Goal: Task Accomplishment & Management: Manage account settings

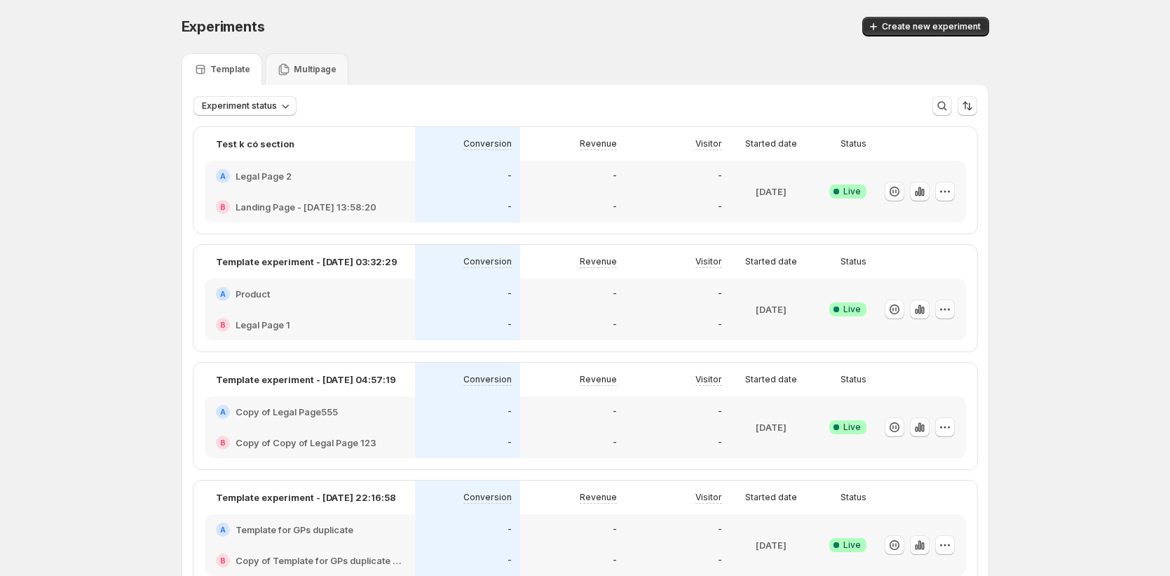
click at [944, 308] on icon "button" at bounding box center [945, 309] width 14 height 14
click at [919, 337] on span "Edit" at bounding box center [961, 339] width 147 height 14
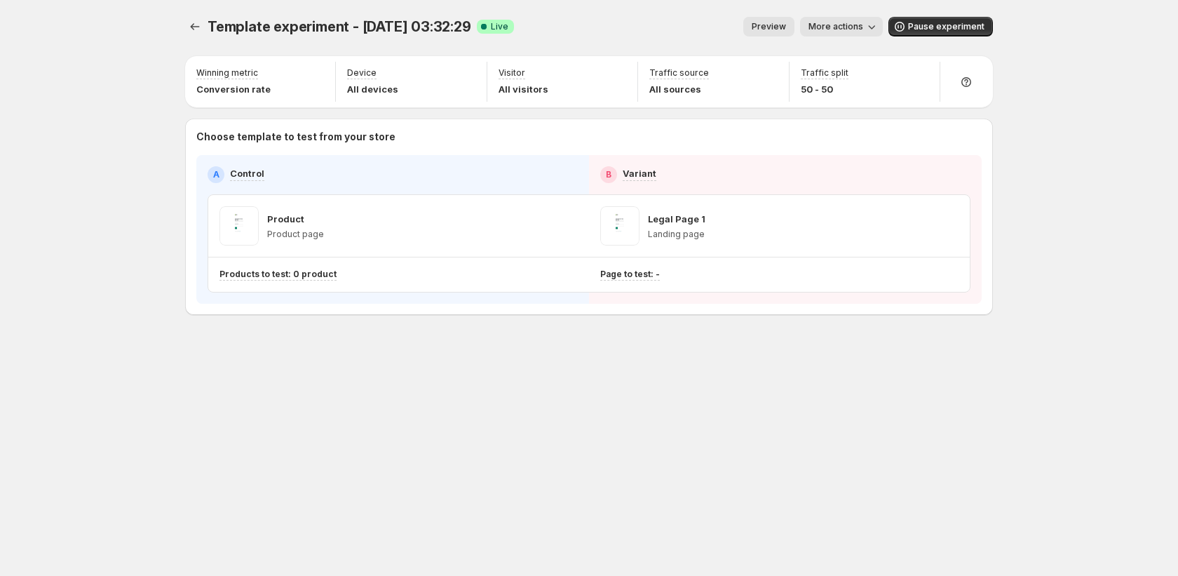
click at [874, 25] on icon "button" at bounding box center [871, 27] width 14 height 14
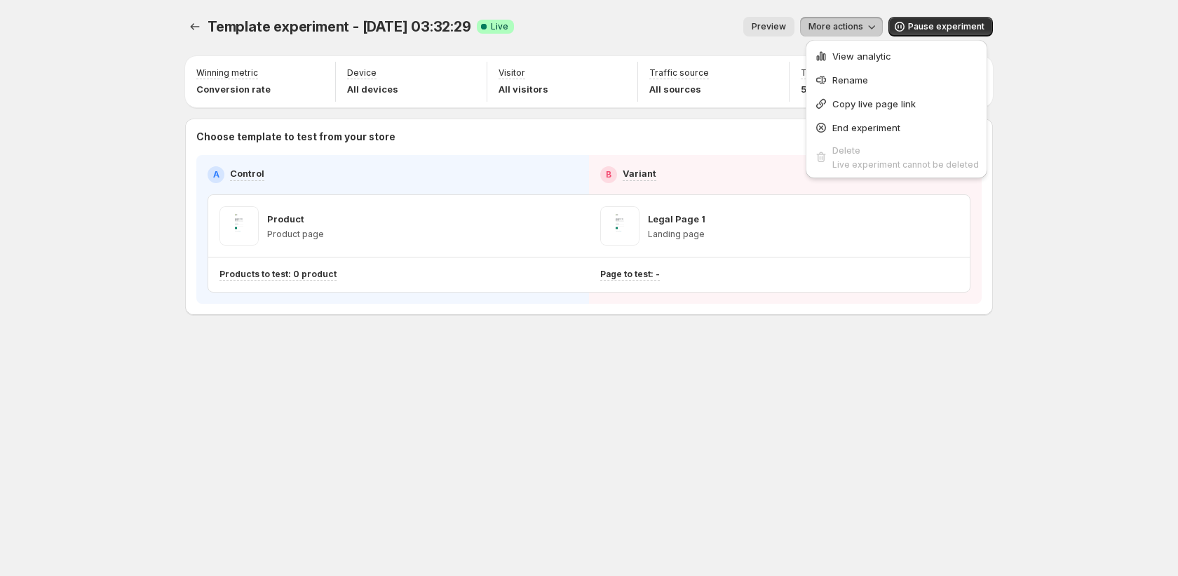
drag, startPoint x: 857, startPoint y: 103, endPoint x: 865, endPoint y: 102, distance: 8.4
click at [865, 102] on span "Copy live page link" at bounding box center [873, 103] width 83 height 11
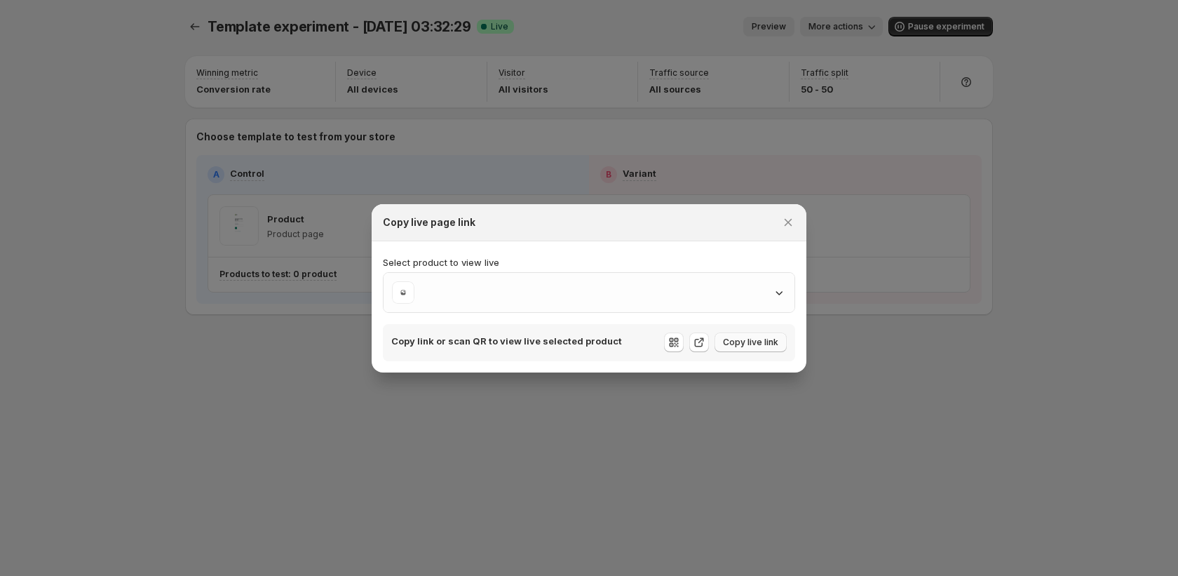
click at [743, 345] on span "Copy live link" at bounding box center [750, 341] width 55 height 11
click at [752, 344] on span "Copy live link" at bounding box center [750, 341] width 55 height 11
click at [749, 340] on span "Copy live link" at bounding box center [750, 341] width 55 height 11
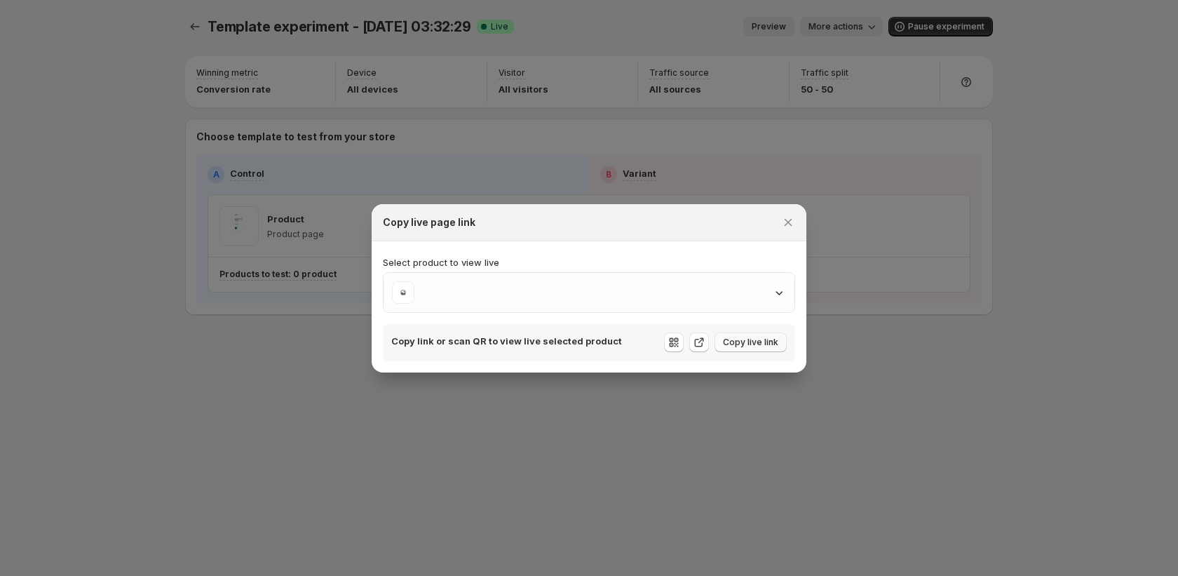
click at [749, 340] on span "Copy live link" at bounding box center [750, 341] width 55 height 11
click at [775, 292] on icon ":r9d:" at bounding box center [779, 292] width 14 height 14
click at [791, 228] on button "Close" at bounding box center [788, 222] width 20 height 20
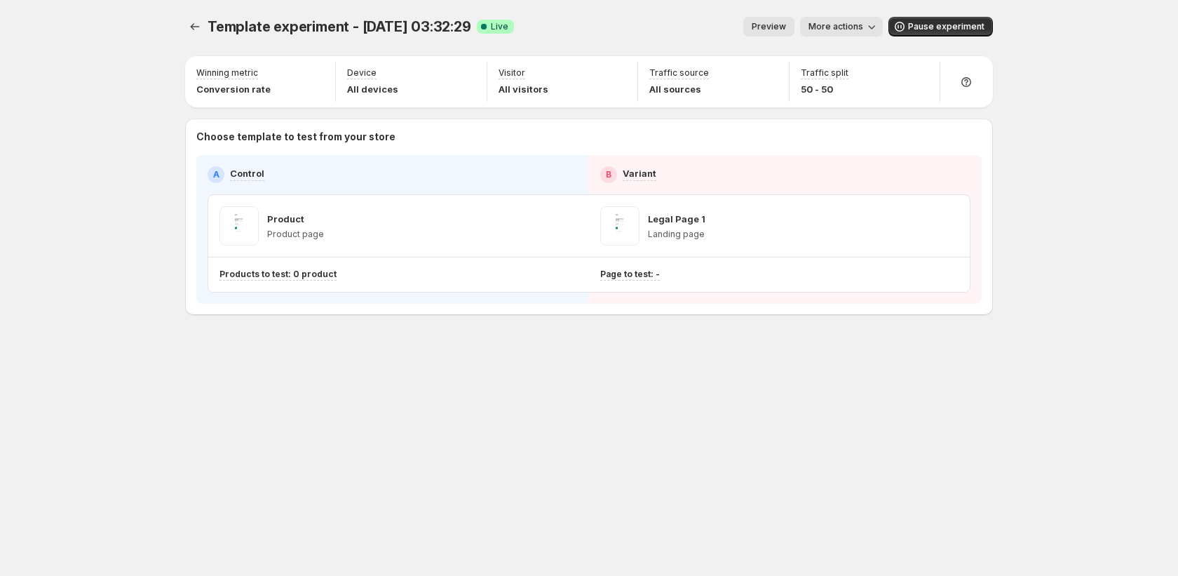
click at [850, 29] on span "More actions" at bounding box center [835, 26] width 55 height 11
click at [857, 98] on span "Copy live page link" at bounding box center [873, 103] width 83 height 11
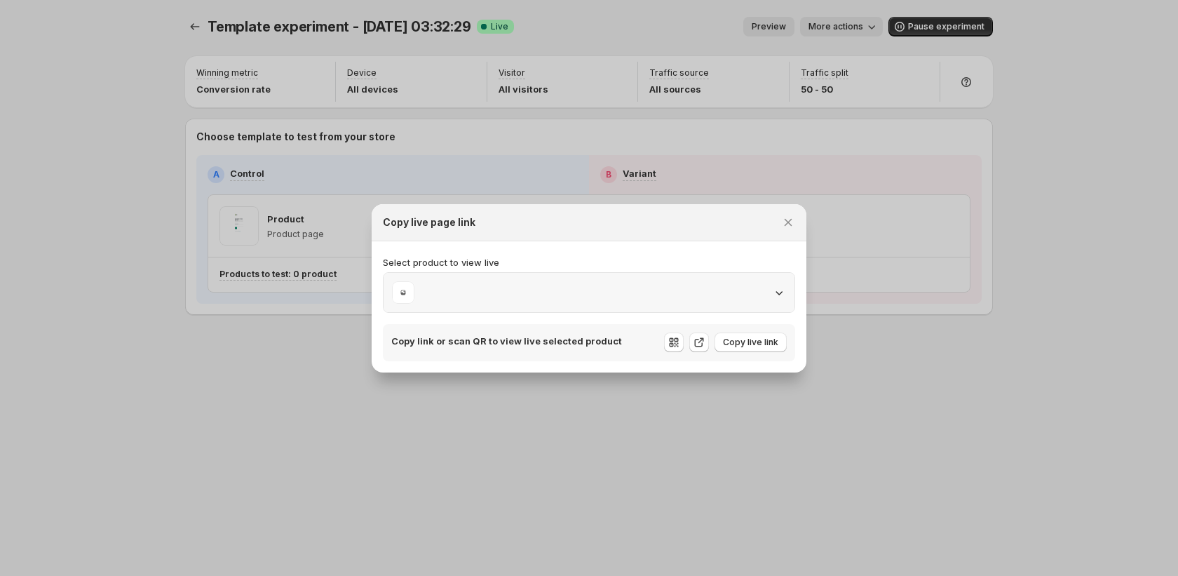
click at [550, 297] on div ":r1q:" at bounding box center [589, 292] width 394 height 22
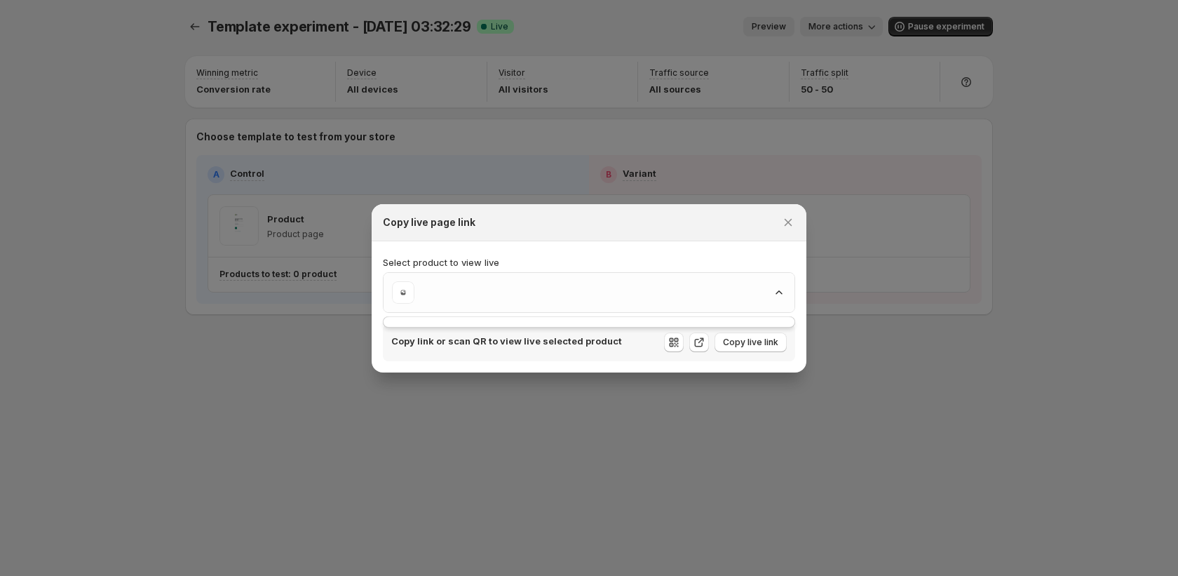
click at [798, 222] on div "Copy live page link" at bounding box center [589, 222] width 435 height 37
click at [792, 226] on icon "Close" at bounding box center [788, 222] width 14 height 14
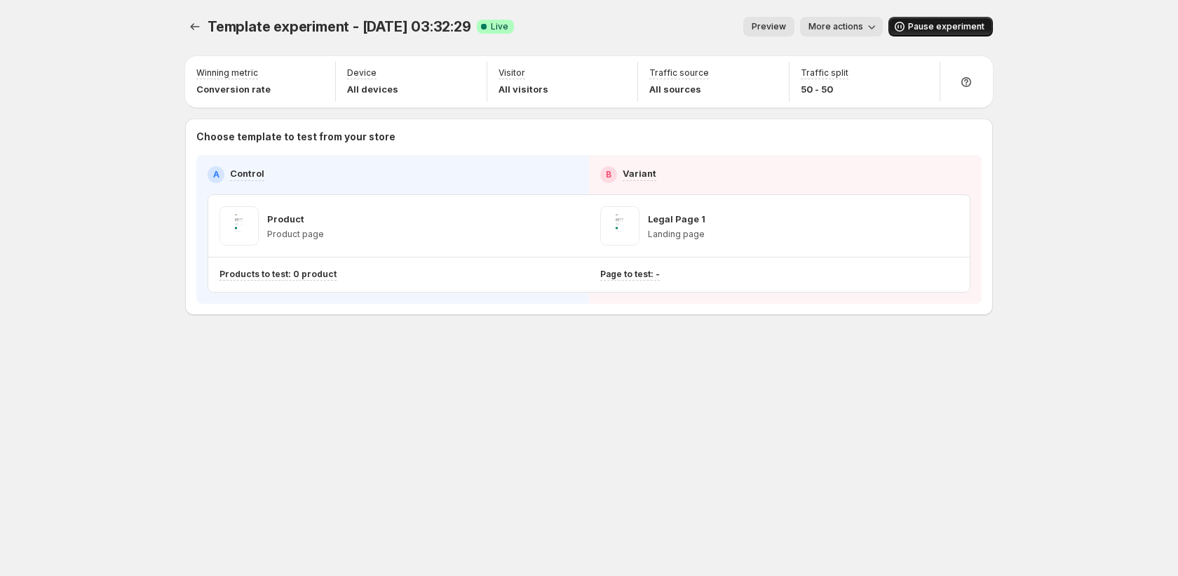
click at [918, 25] on span "Pause experiment" at bounding box center [946, 26] width 76 height 11
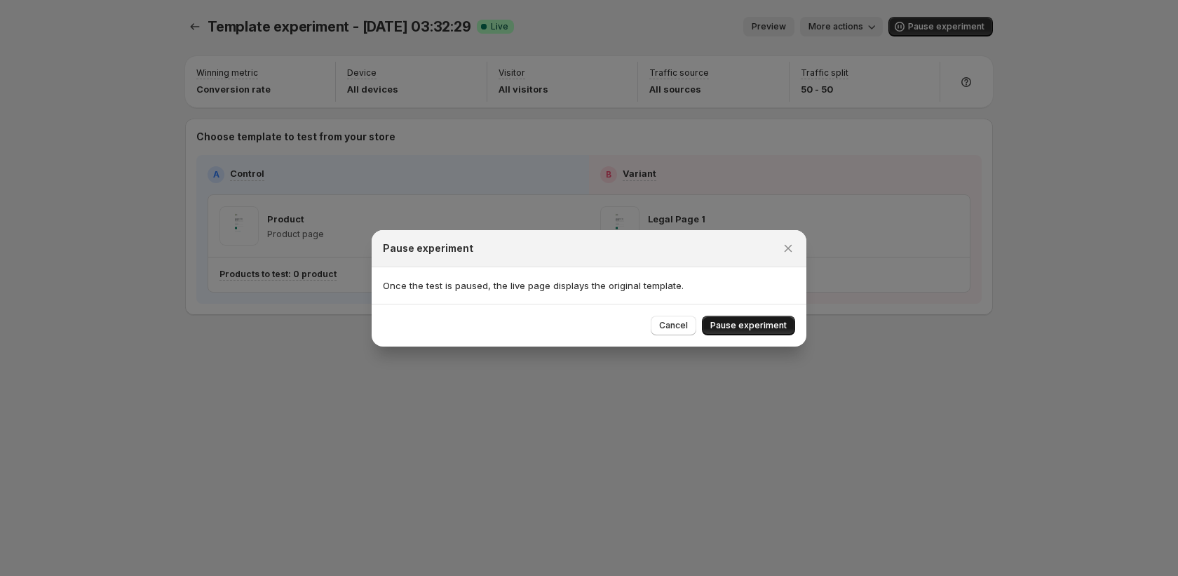
click at [741, 326] on span "Pause experiment" at bounding box center [748, 325] width 76 height 11
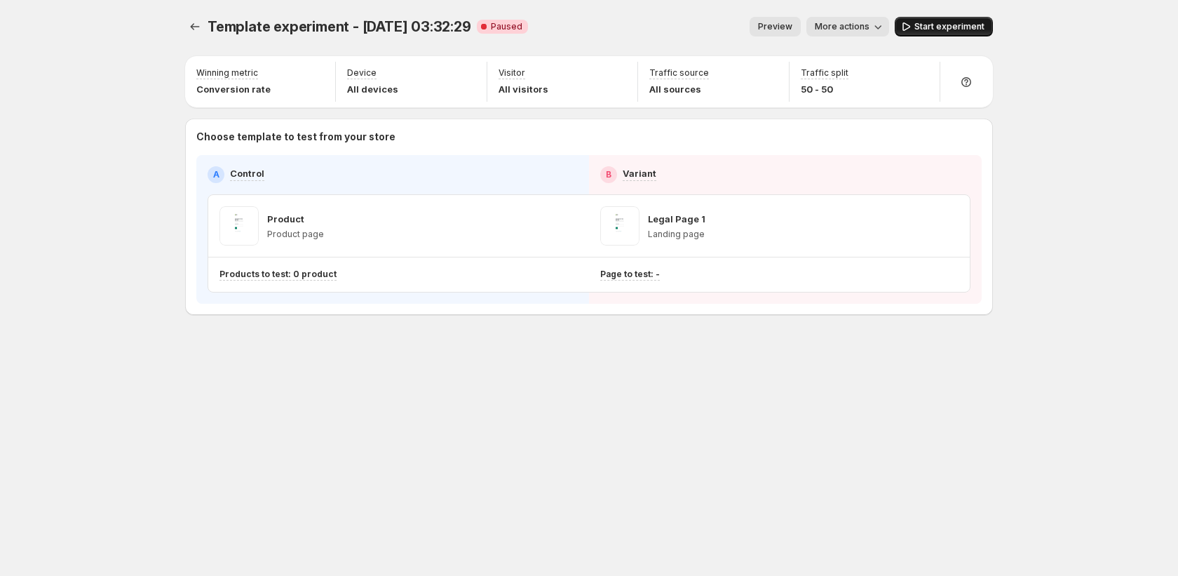
click at [965, 25] on span "Start experiment" at bounding box center [949, 26] width 70 height 11
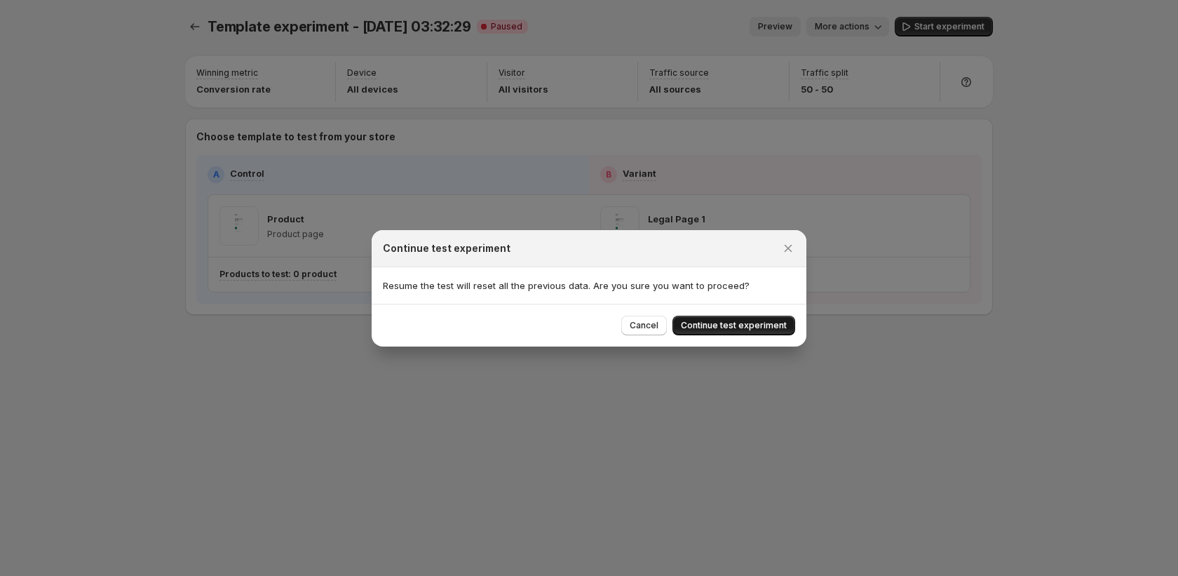
click at [707, 319] on button "Continue test experiment" at bounding box center [733, 325] width 123 height 20
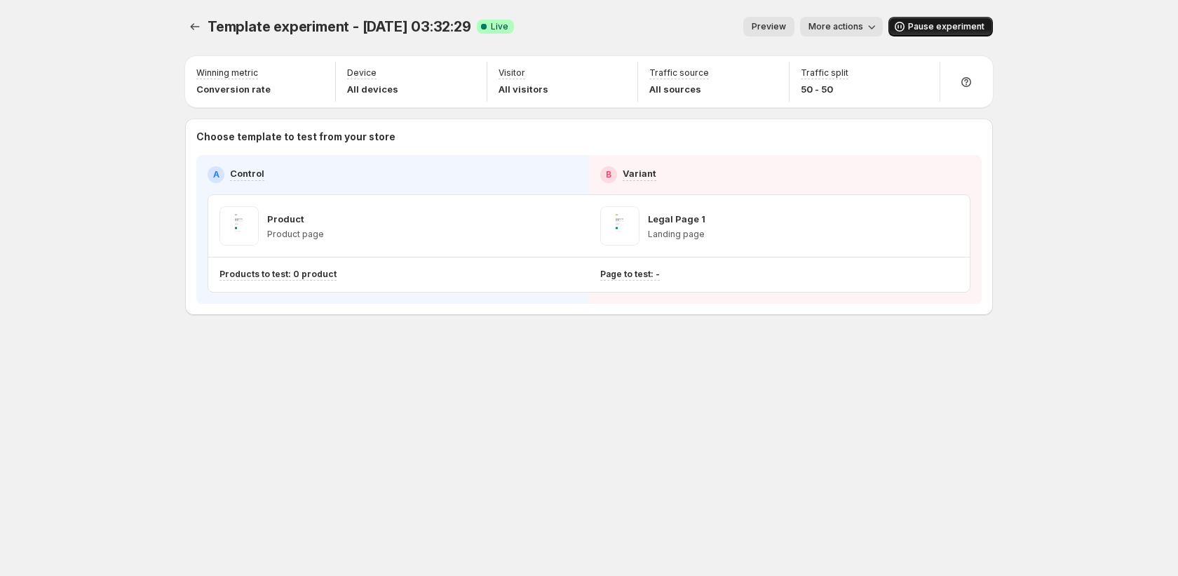
click at [913, 27] on span "Pause experiment" at bounding box center [946, 26] width 76 height 11
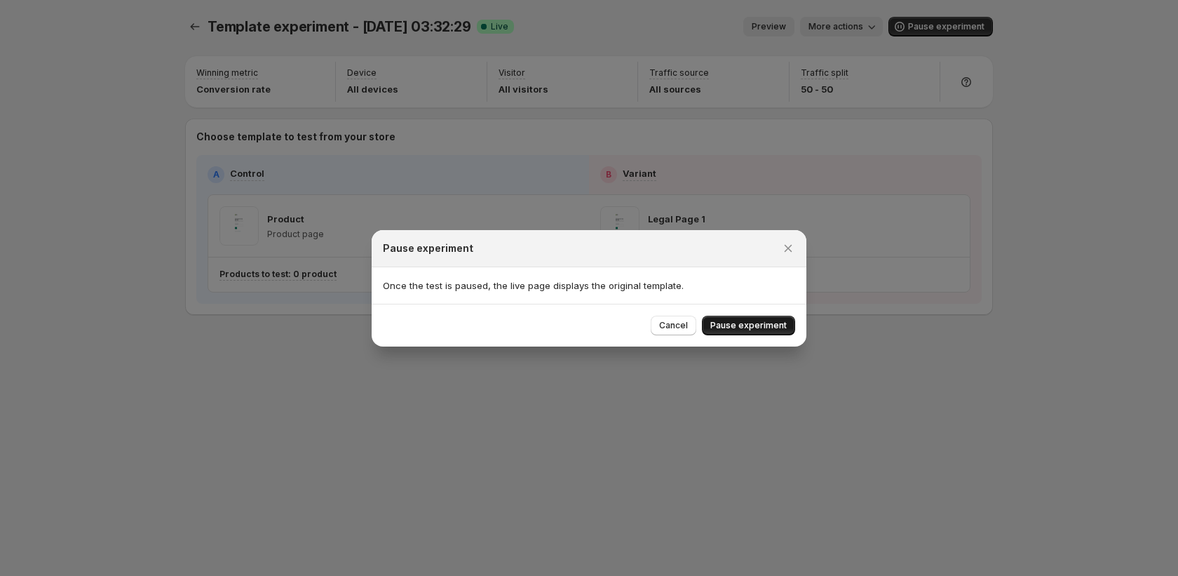
click at [737, 334] on div "Cancel Pause experiment" at bounding box center [589, 325] width 435 height 43
click at [737, 327] on span "Pause experiment" at bounding box center [748, 325] width 76 height 11
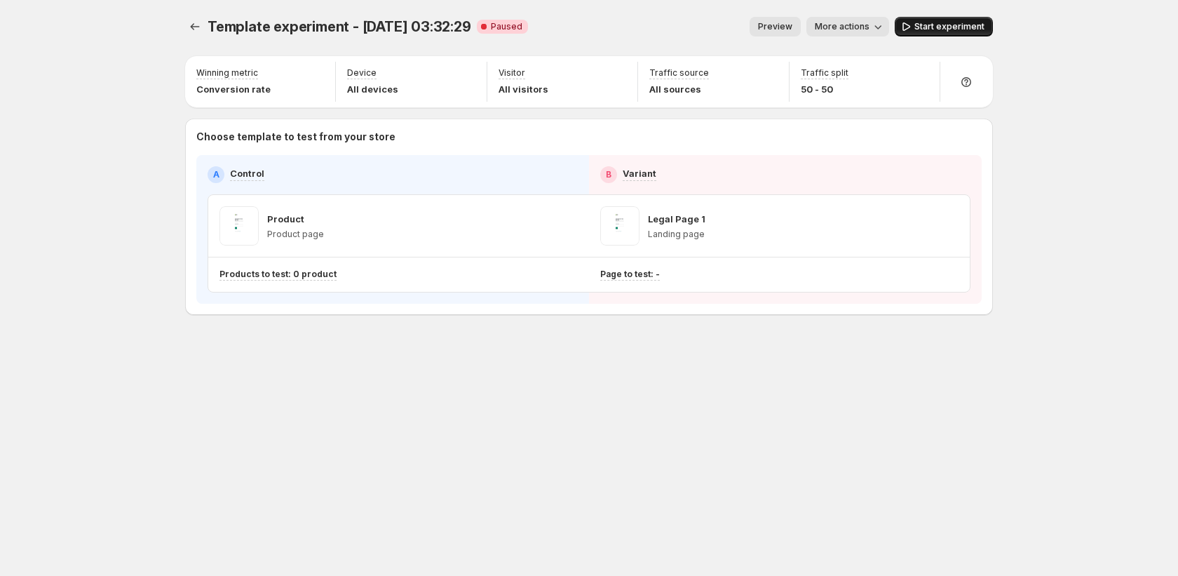
click at [963, 23] on span "Start experiment" at bounding box center [949, 26] width 70 height 11
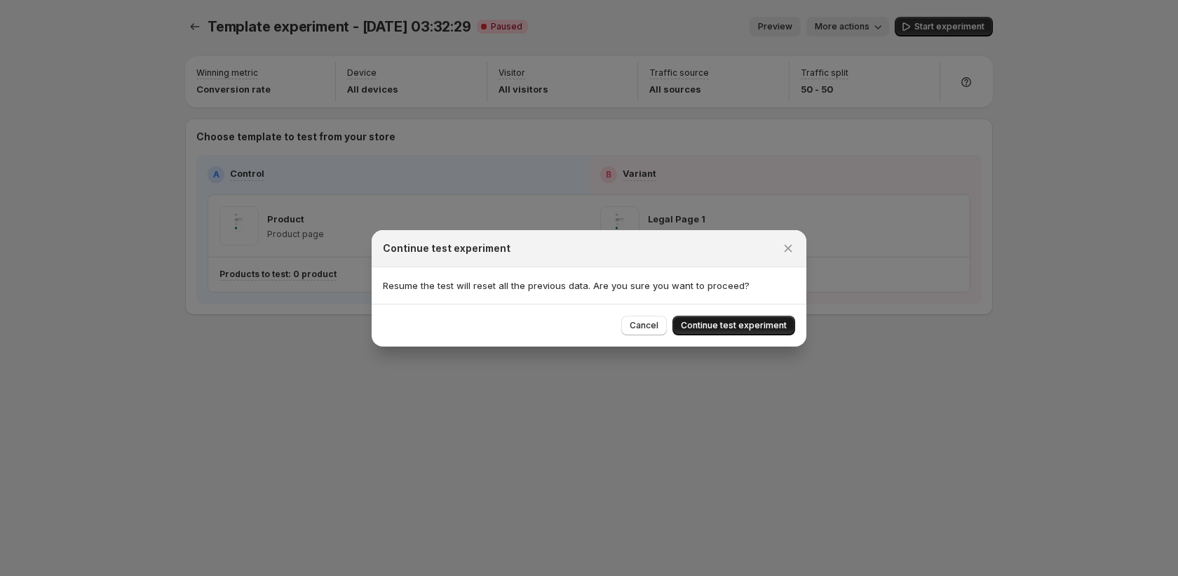
click at [728, 323] on span "Continue test experiment" at bounding box center [734, 325] width 106 height 11
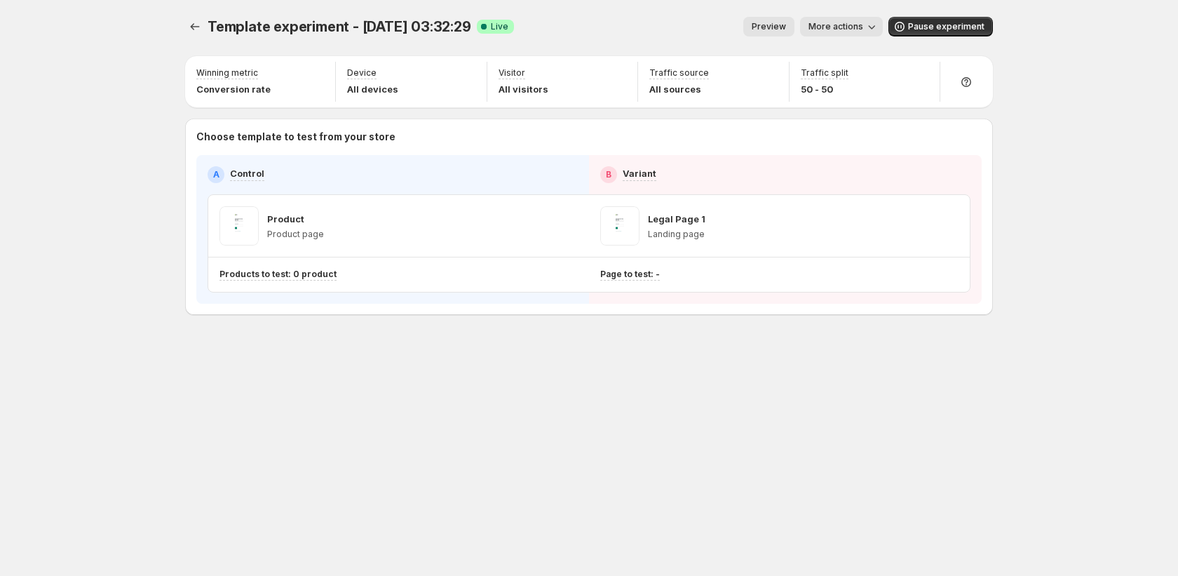
click at [863, 27] on span "More actions" at bounding box center [835, 26] width 55 height 11
click at [869, 100] on span "Copy live page link" at bounding box center [873, 103] width 83 height 11
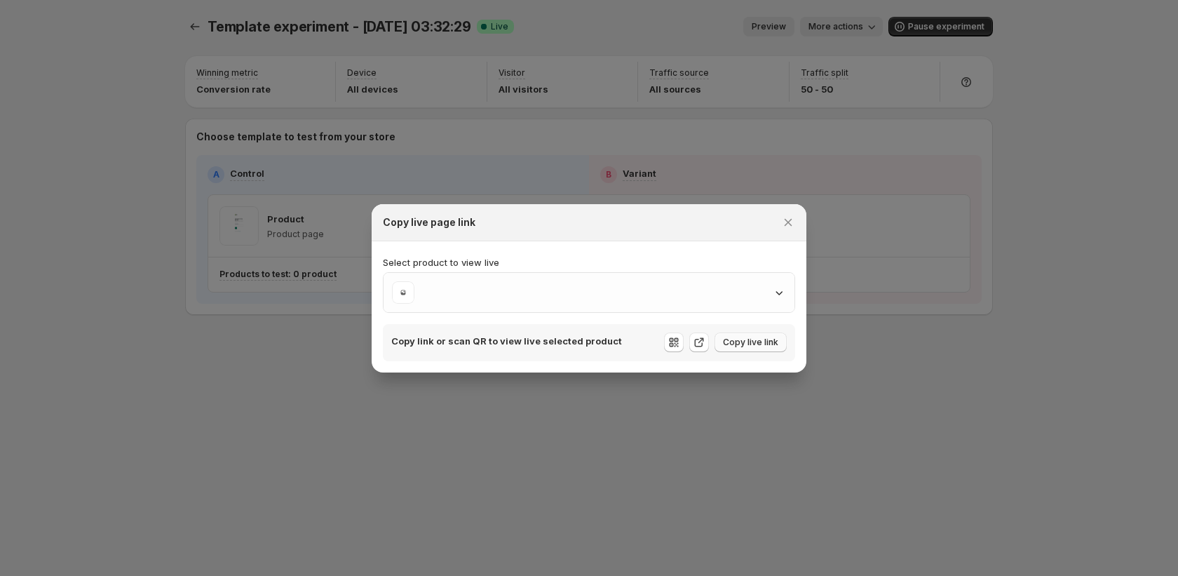
click at [745, 336] on span "Copy live link" at bounding box center [750, 341] width 55 height 11
click at [745, 336] on button "Copy live link" at bounding box center [750, 342] width 72 height 20
click at [747, 333] on button "Copy live link" at bounding box center [750, 342] width 72 height 20
click at [747, 330] on div "Copy link or scan QR to view live selected product Copy live link" at bounding box center [589, 342] width 412 height 37
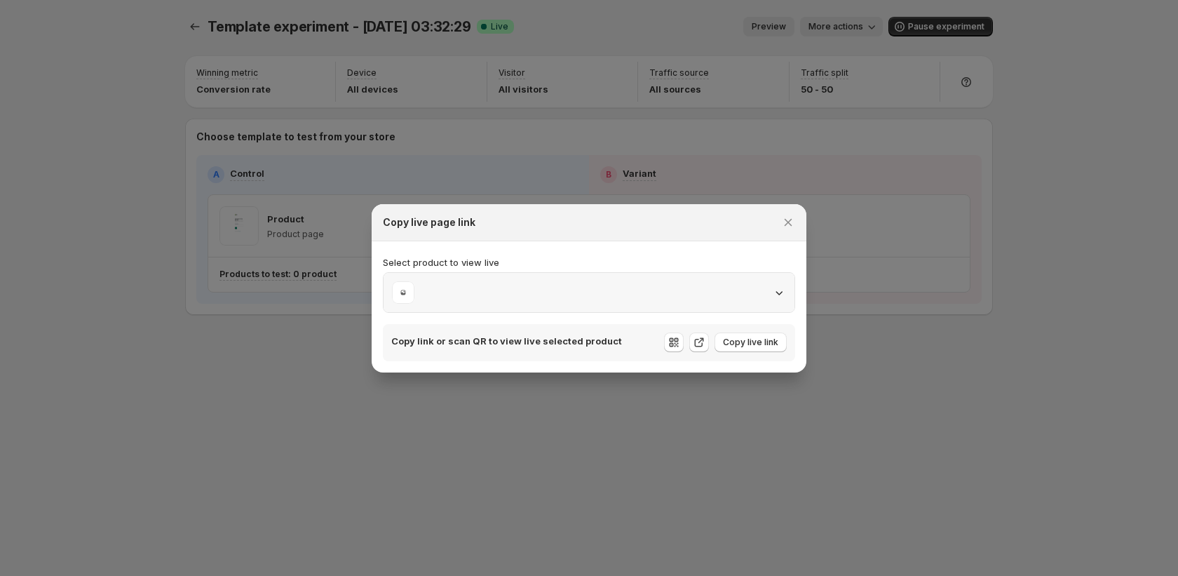
click at [498, 299] on div ":r3h:" at bounding box center [589, 292] width 394 height 22
click at [791, 219] on icon "Close" at bounding box center [788, 222] width 14 height 14
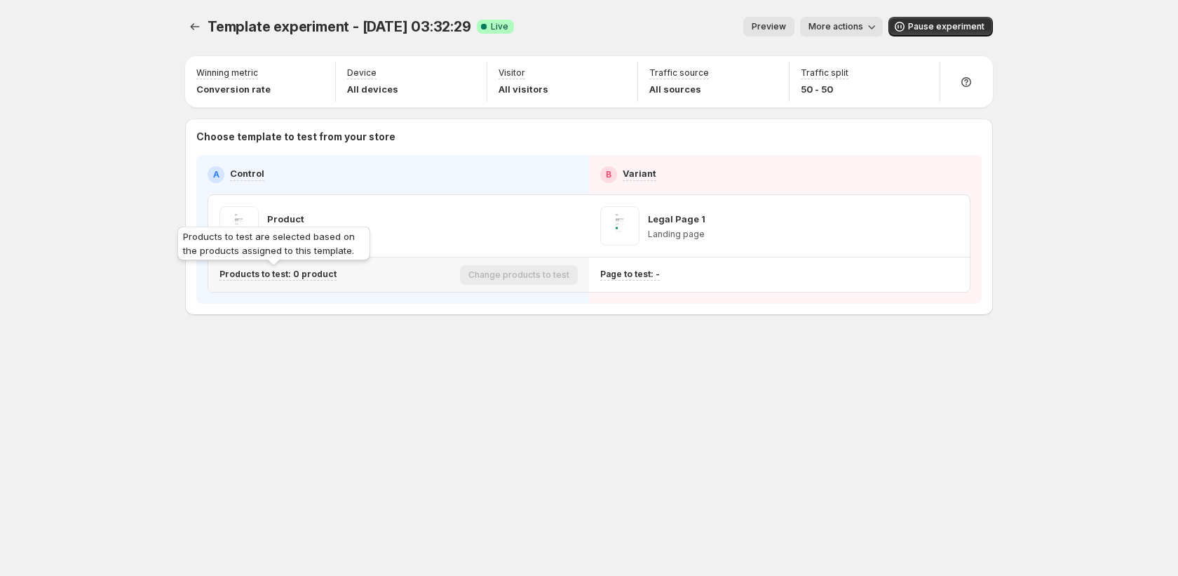
click at [290, 276] on p "Products to test: 0 product" at bounding box center [277, 273] width 117 height 11
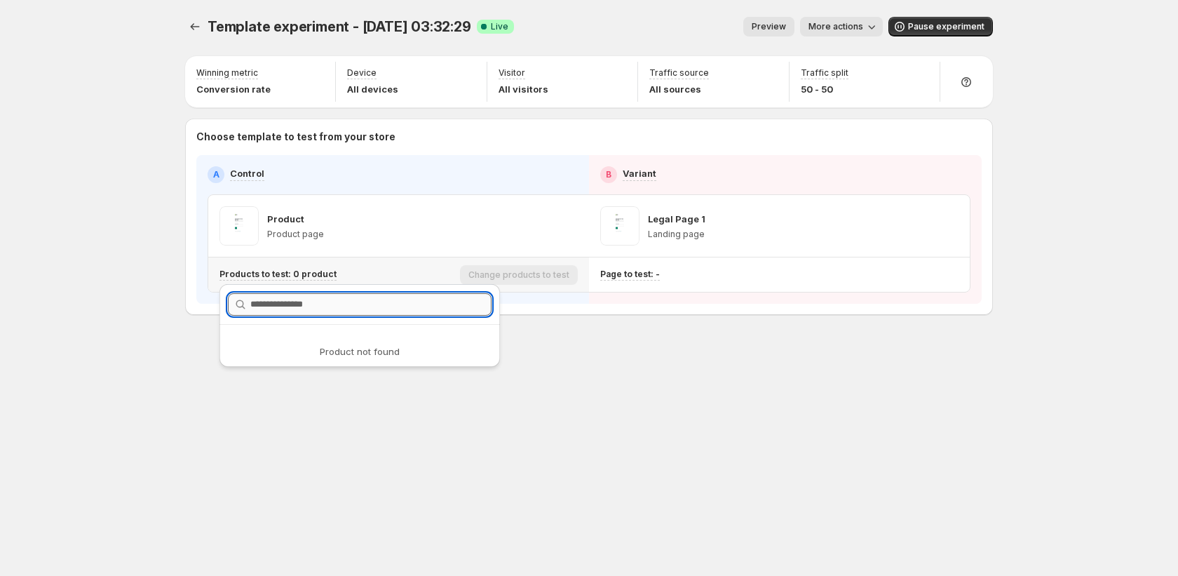
click at [335, 305] on input "text" at bounding box center [370, 304] width 241 height 22
click at [348, 301] on input "text" at bounding box center [370, 304] width 241 height 22
type input "*"
click at [475, 304] on icon "button" at bounding box center [476, 304] width 5 height 5
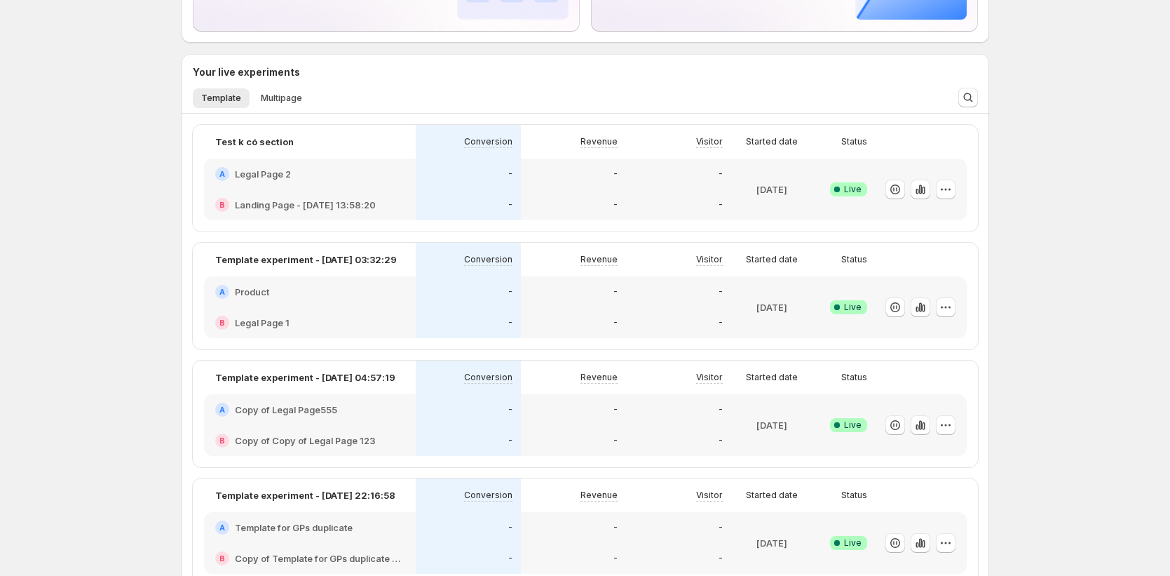
scroll to position [259, 0]
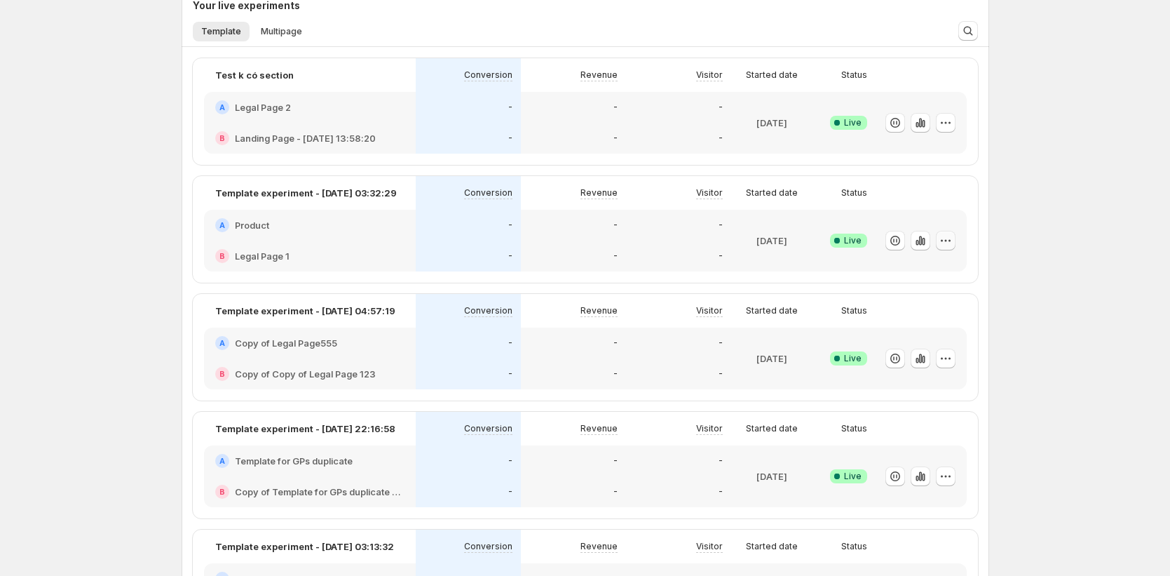
click at [953, 243] on icon "button" at bounding box center [946, 240] width 14 height 14
click at [911, 277] on button "Edit" at bounding box center [952, 270] width 173 height 22
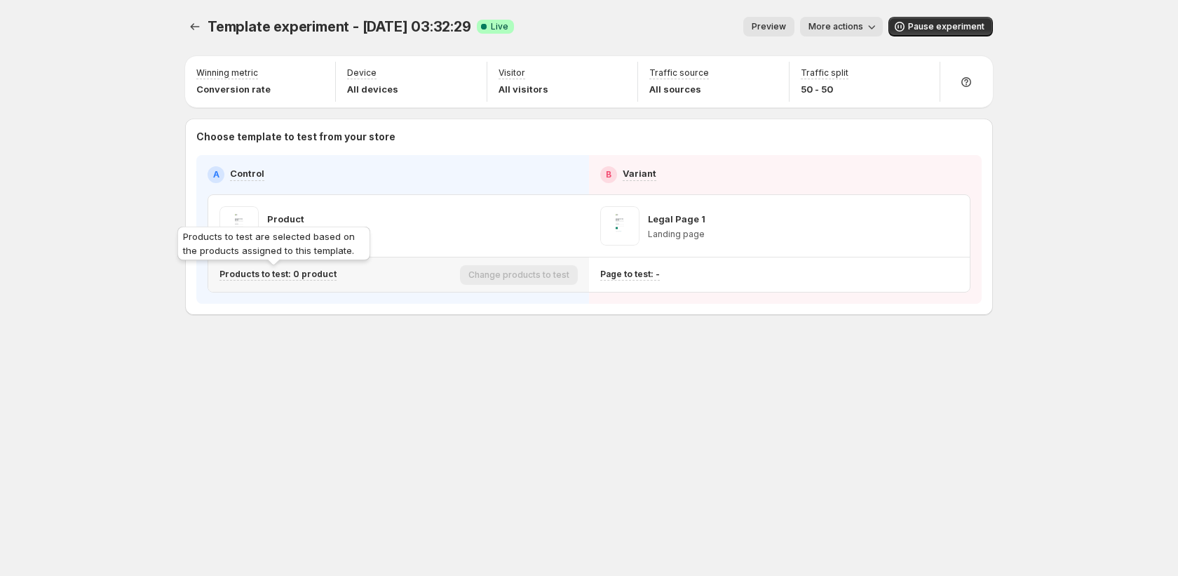
click at [271, 271] on p "Products to test: 0 product" at bounding box center [277, 273] width 117 height 11
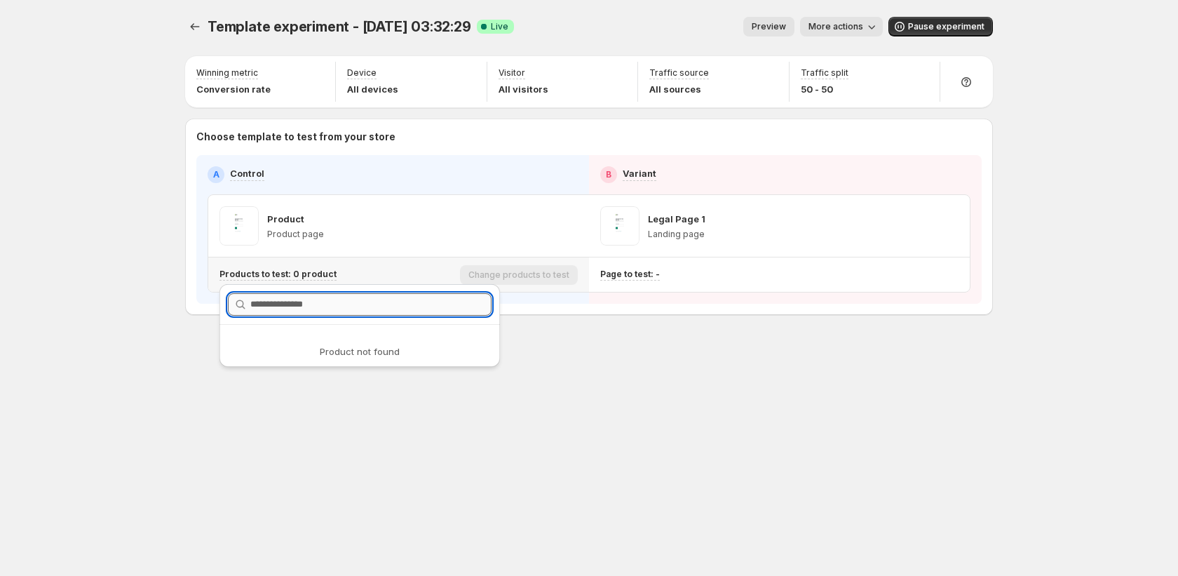
click at [359, 307] on input "text" at bounding box center [370, 304] width 241 height 22
type input "***"
click at [472, 301] on icon "button" at bounding box center [476, 304] width 10 height 10
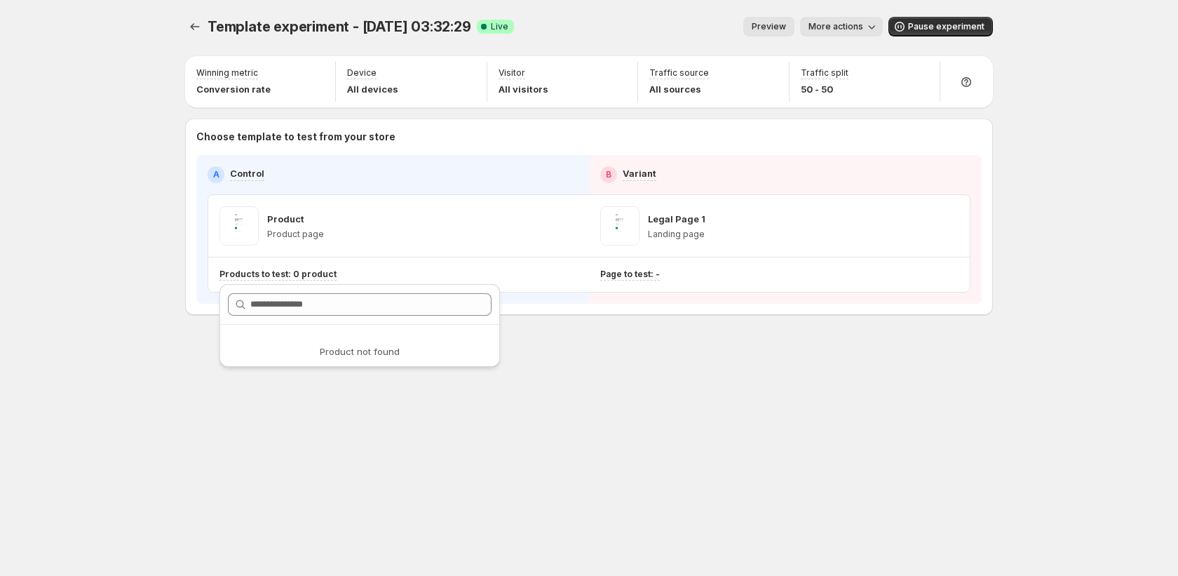
click at [664, 516] on div "Template experiment - Sep 16, 03:32:29. This page is ready Template experiment …" at bounding box center [588, 288] width 841 height 576
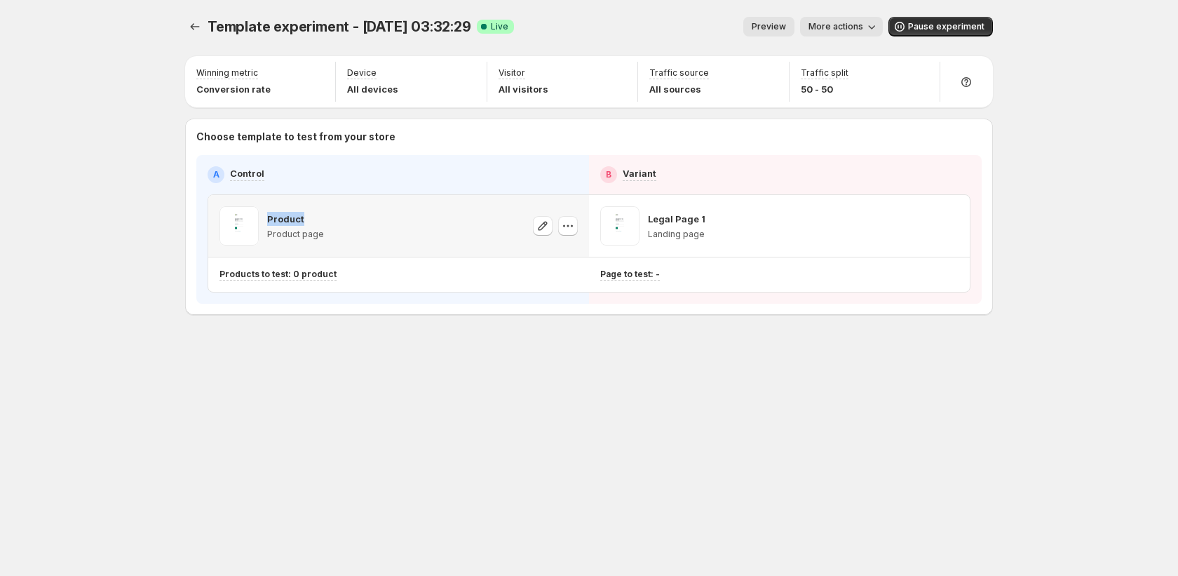
drag, startPoint x: 314, startPoint y: 217, endPoint x: 268, endPoint y: 214, distance: 45.7
click at [268, 214] on div "Product" at bounding box center [295, 219] width 57 height 14
copy p "Product"
click at [543, 228] on icon "button" at bounding box center [543, 226] width 14 height 14
click at [875, 19] on button "More actions" at bounding box center [841, 27] width 83 height 20
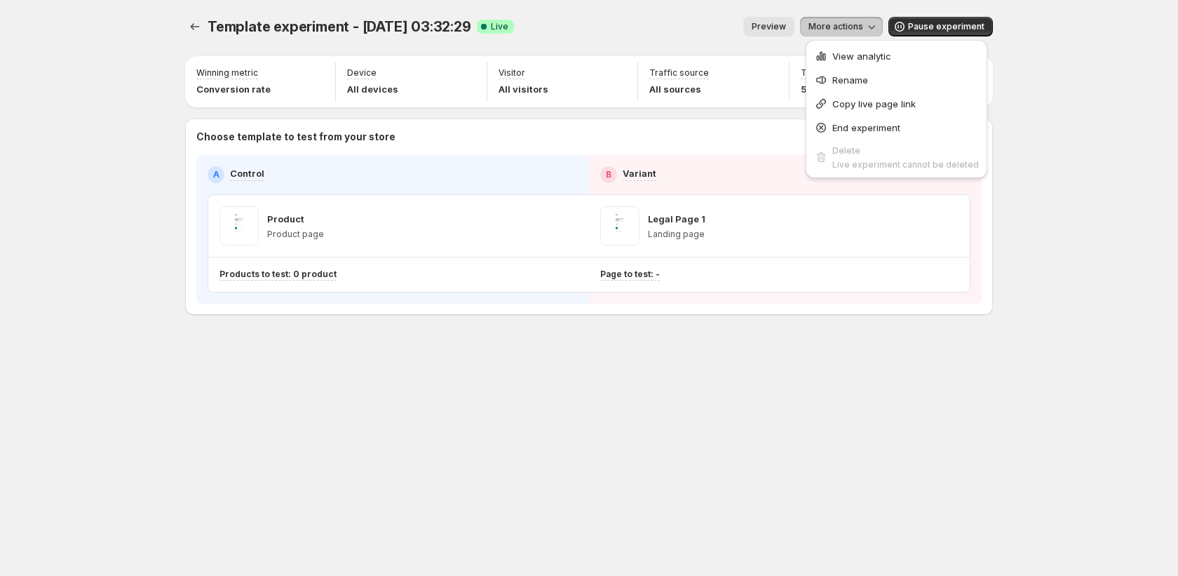
click at [1111, 118] on div "Template experiment - Sep 16, 03:32:29. This page is ready Template experiment …" at bounding box center [589, 288] width 1178 height 576
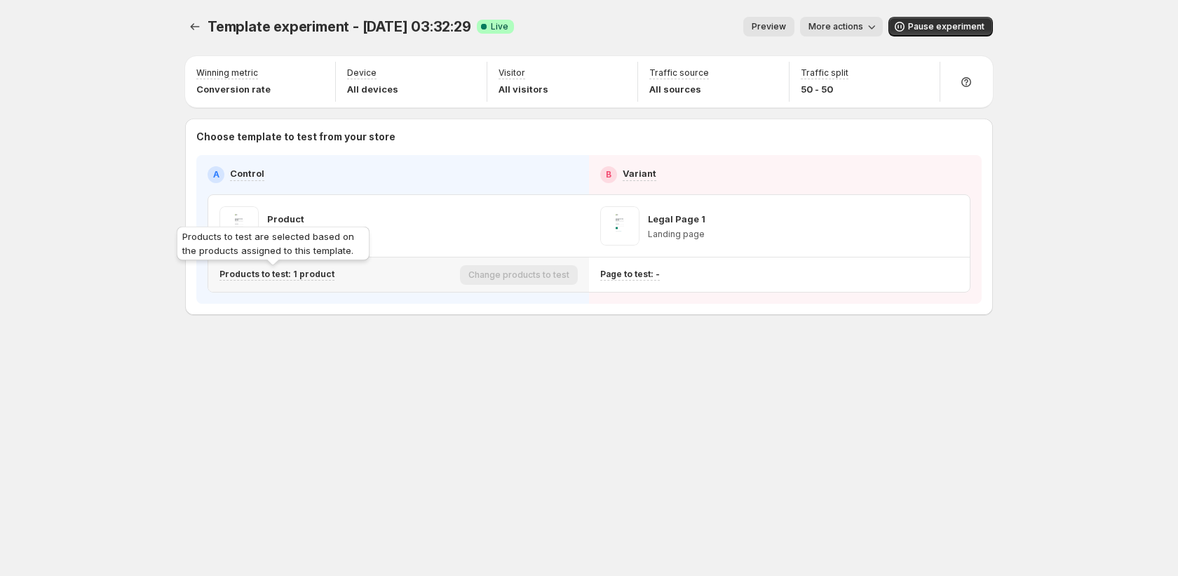
click at [310, 270] on p "Products to test: 1 product" at bounding box center [276, 273] width 115 height 11
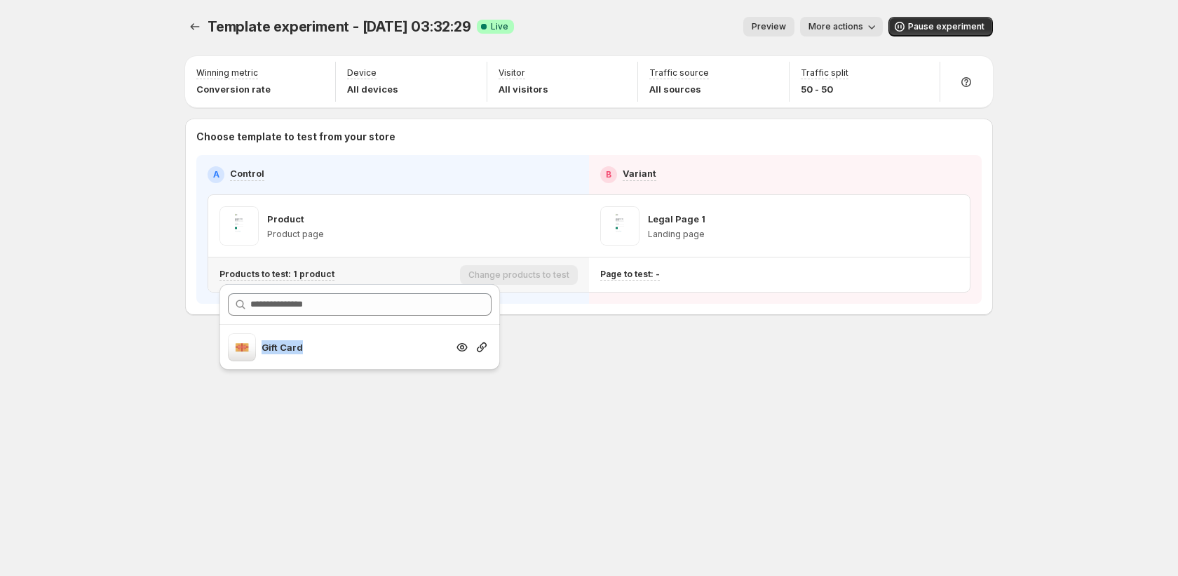
drag, startPoint x: 260, startPoint y: 346, endPoint x: 339, endPoint y: 346, distance: 79.2
click at [339, 346] on div "Gift Card" at bounding box center [337, 347] width 219 height 28
click at [549, 409] on div "Template experiment - Sep 16, 03:32:29. This page is ready Template experiment …" at bounding box center [588, 288] width 841 height 576
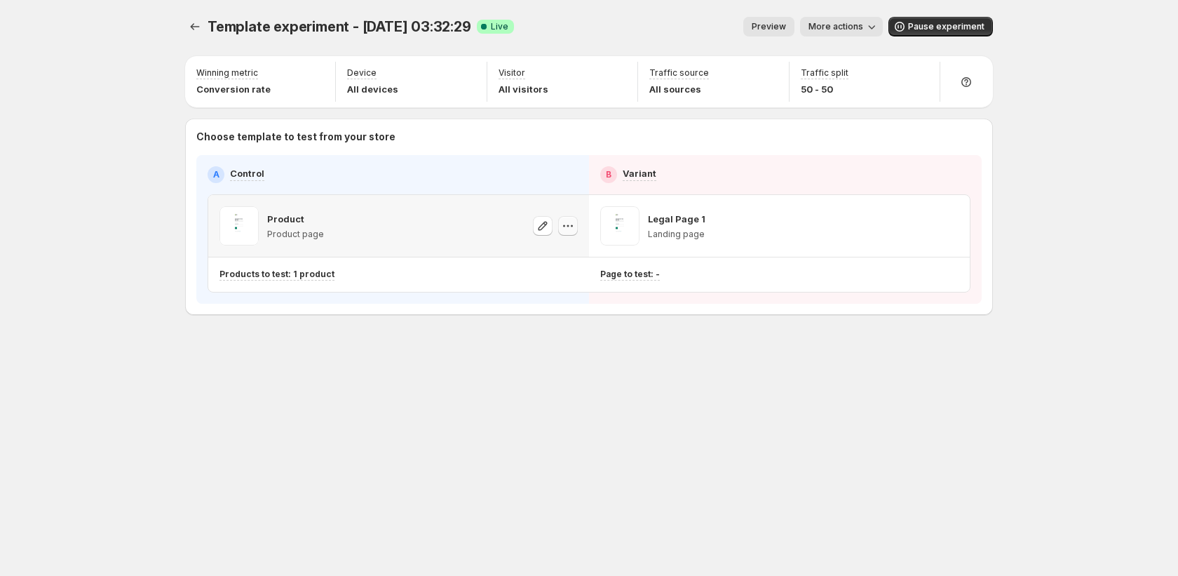
click at [576, 220] on button "button" at bounding box center [568, 226] width 20 height 20
click at [946, 226] on icon "button" at bounding box center [948, 226] width 14 height 14
click at [571, 230] on icon "button" at bounding box center [568, 226] width 14 height 14
click at [592, 391] on div "Template experiment - [DATE] 03:32:29. This page is ready Template experiment -…" at bounding box center [588, 288] width 841 height 576
click at [942, 29] on span "Pause experiment" at bounding box center [946, 26] width 76 height 11
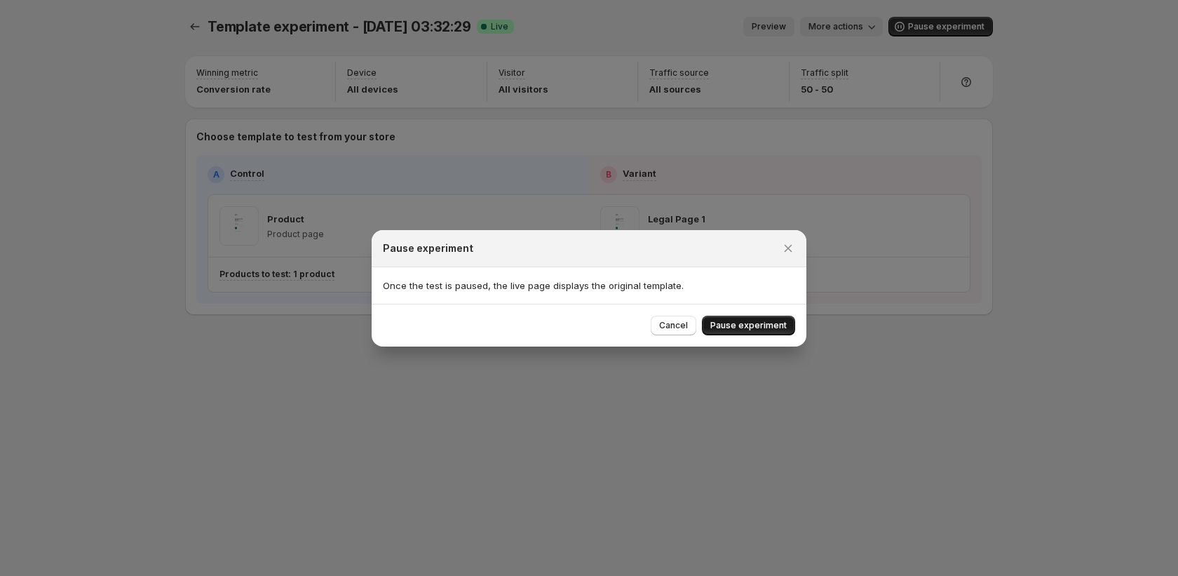
click at [728, 315] on button "Pause experiment" at bounding box center [748, 325] width 93 height 20
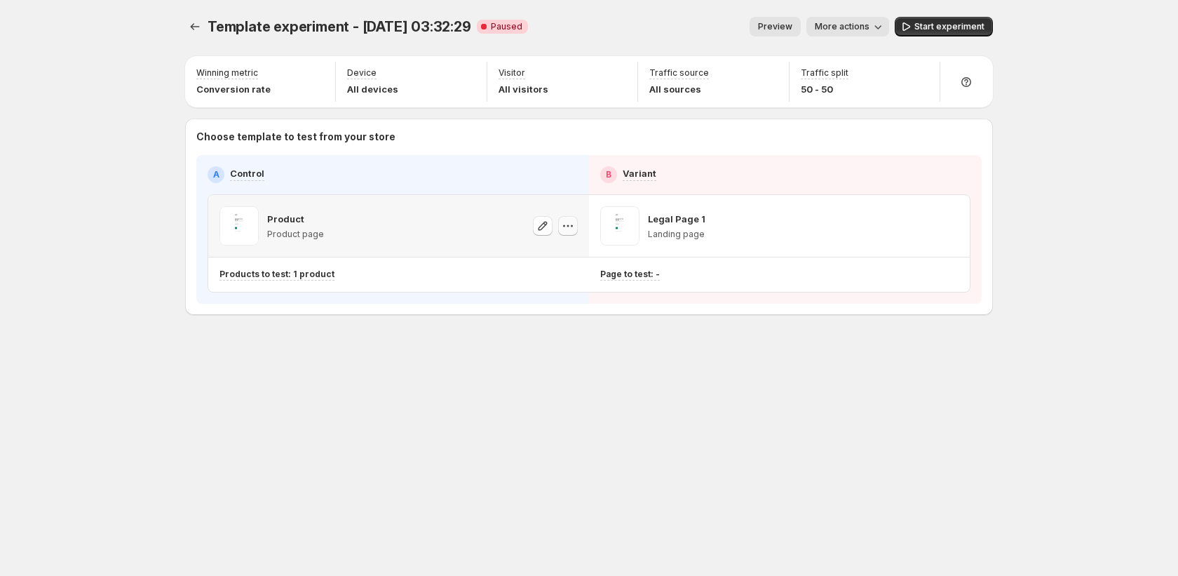
click at [568, 224] on icon "button" at bounding box center [568, 226] width 14 height 14
click at [578, 257] on span "Change template" at bounding box center [570, 255] width 76 height 11
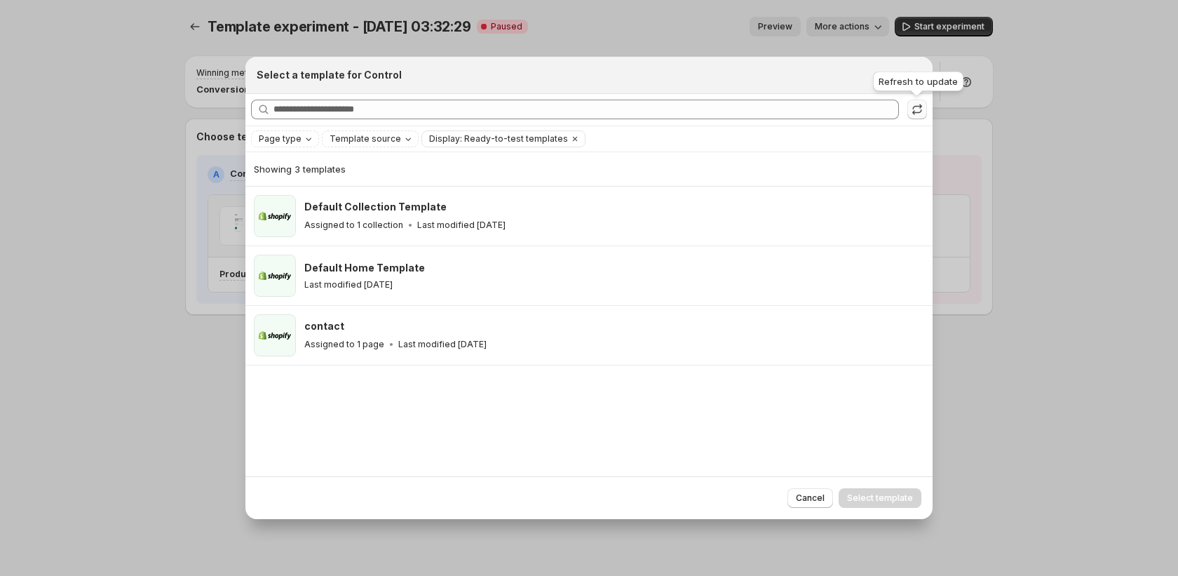
click at [916, 109] on icon ":rj:" at bounding box center [917, 109] width 14 height 14
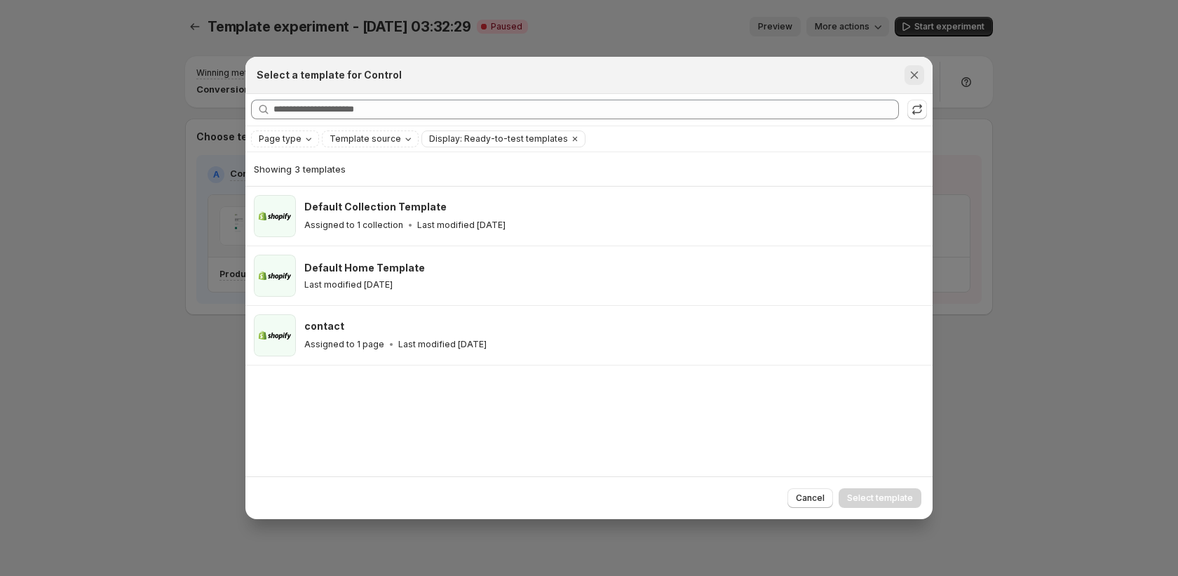
click at [918, 69] on icon "Close" at bounding box center [914, 75] width 14 height 14
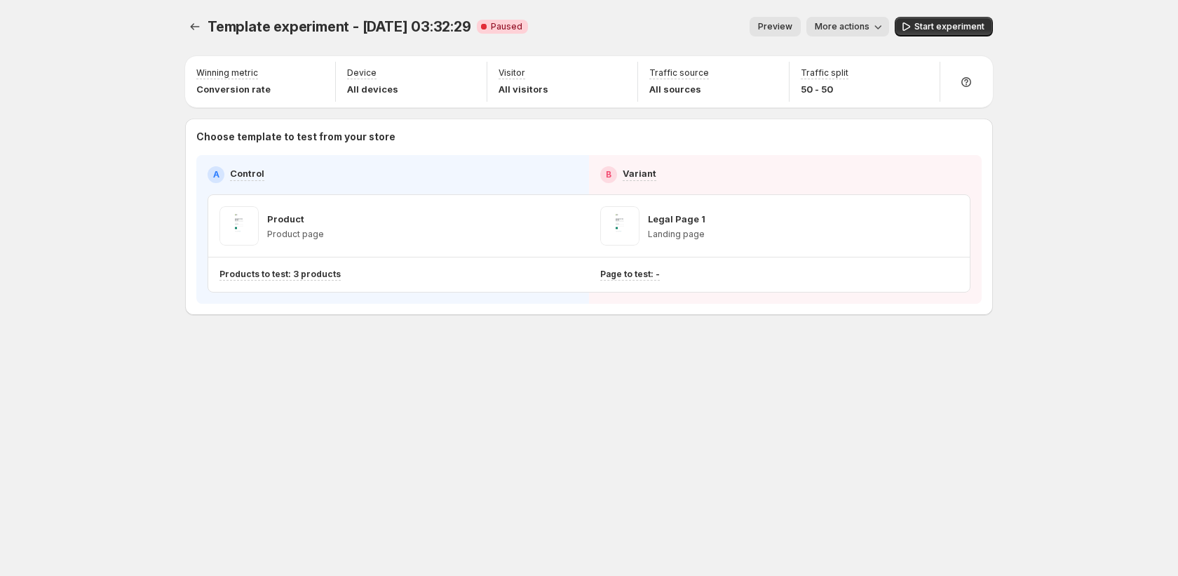
click at [906, 36] on div "Template experiment - [DATE] 03:32:29. This page is ready Template experiment -…" at bounding box center [589, 26] width 808 height 53
click at [916, 28] on button "Start experiment" at bounding box center [944, 27] width 98 height 20
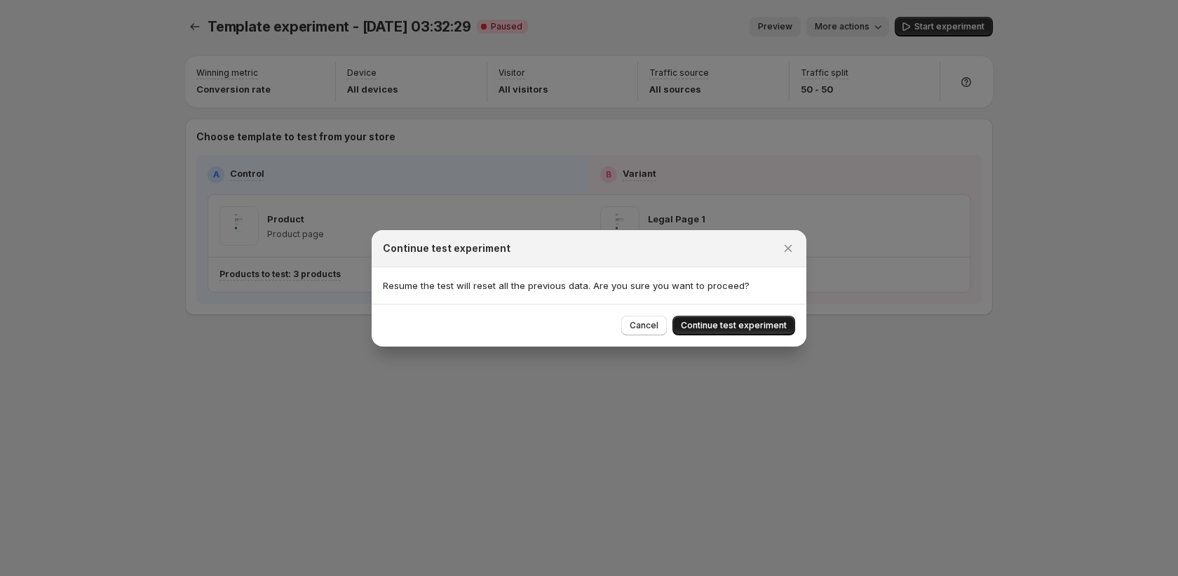
click at [742, 320] on span "Continue test experiment" at bounding box center [734, 325] width 106 height 11
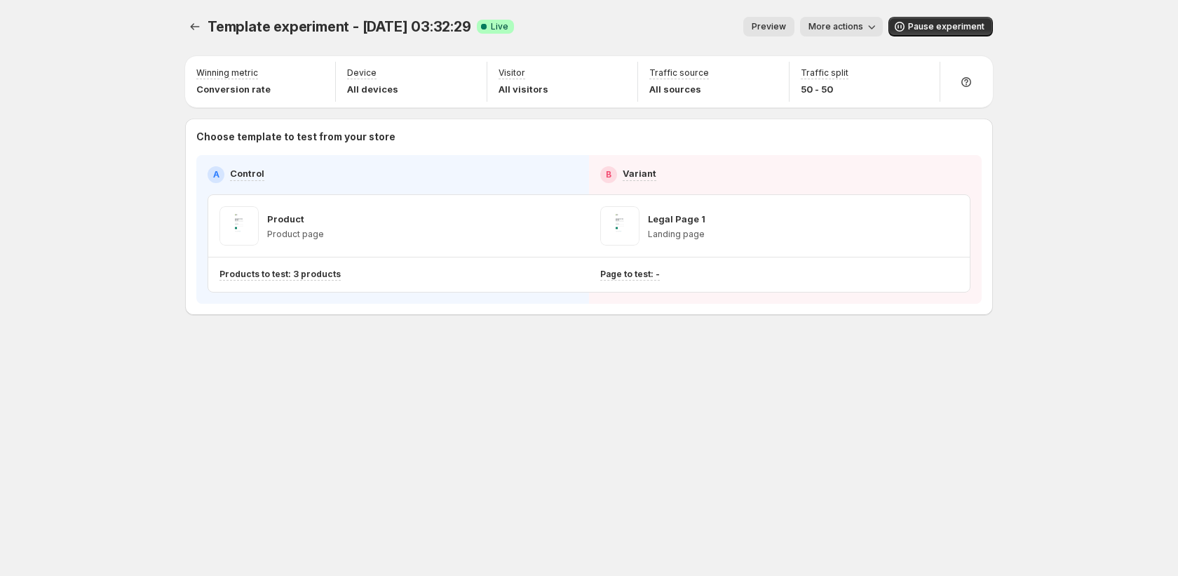
click at [839, 29] on span "More actions" at bounding box center [835, 26] width 55 height 11
click at [888, 109] on span "Copy live page link" at bounding box center [905, 104] width 147 height 14
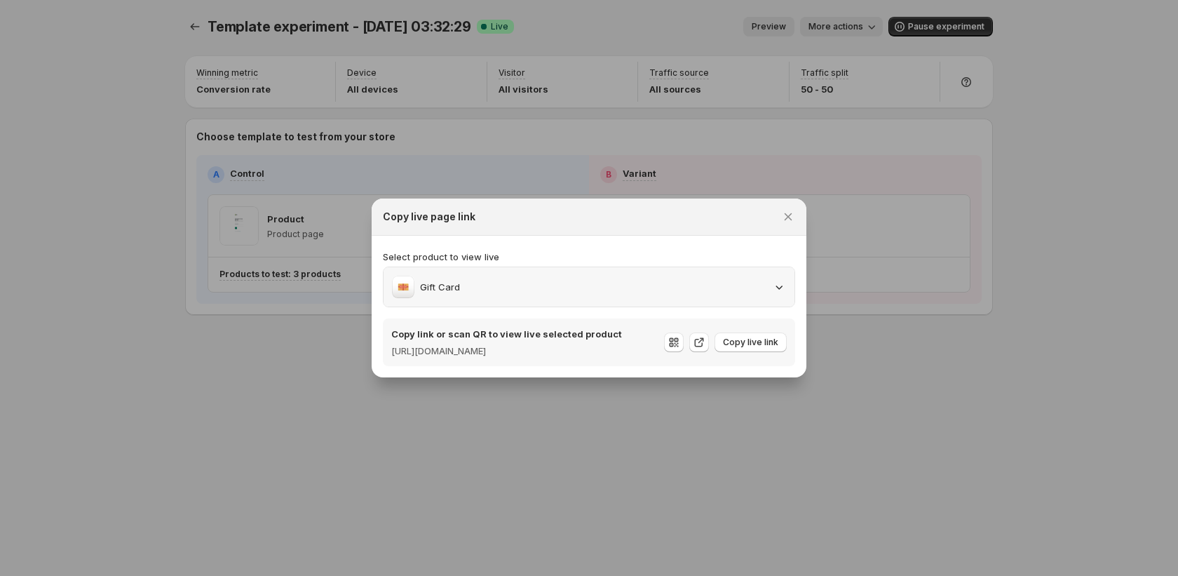
click at [726, 285] on div "Gift Card" at bounding box center [589, 287] width 394 height 22
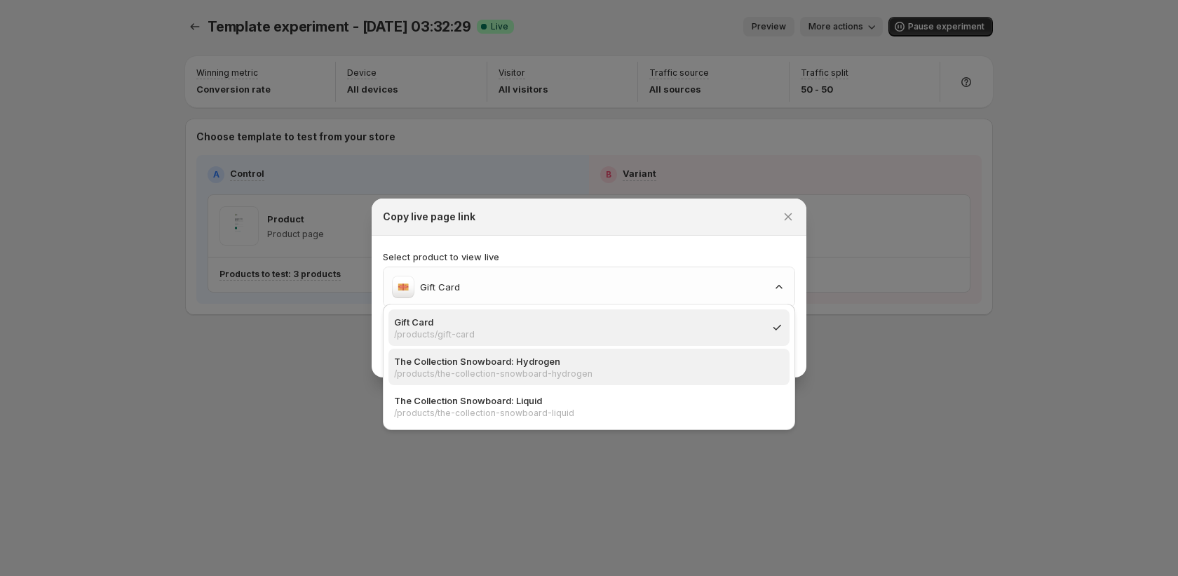
click at [669, 348] on div "The Collection Snowboard: Hydrogen /products/the-collection-snowboard-hydrogen" at bounding box center [588, 366] width 401 height 36
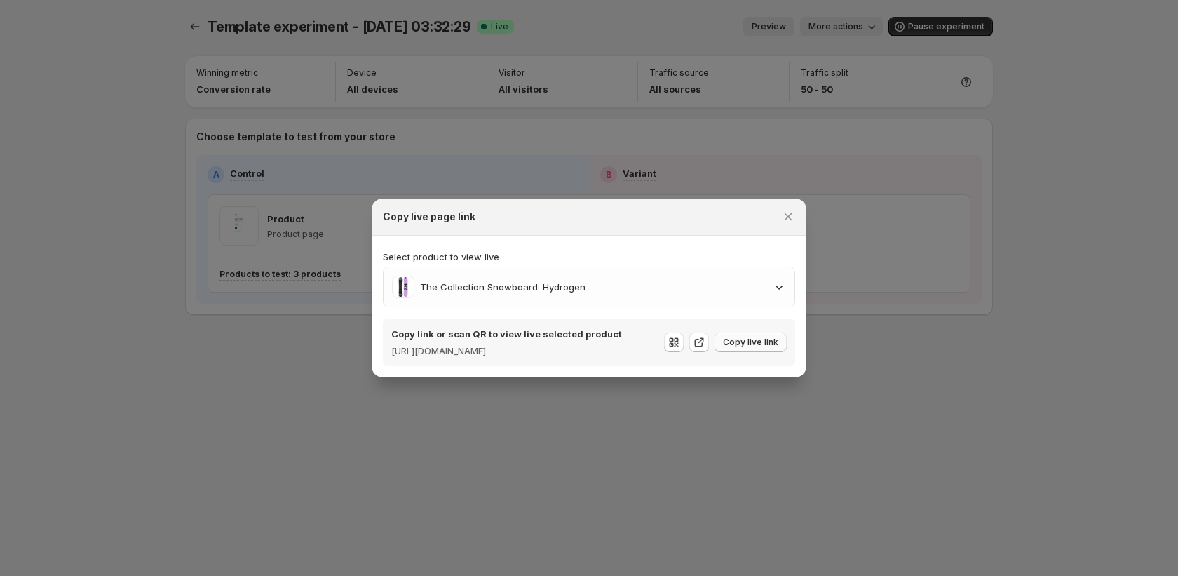
click at [731, 337] on span "Copy live link" at bounding box center [750, 341] width 55 height 11
click at [788, 212] on icon "Close" at bounding box center [788, 217] width 14 height 14
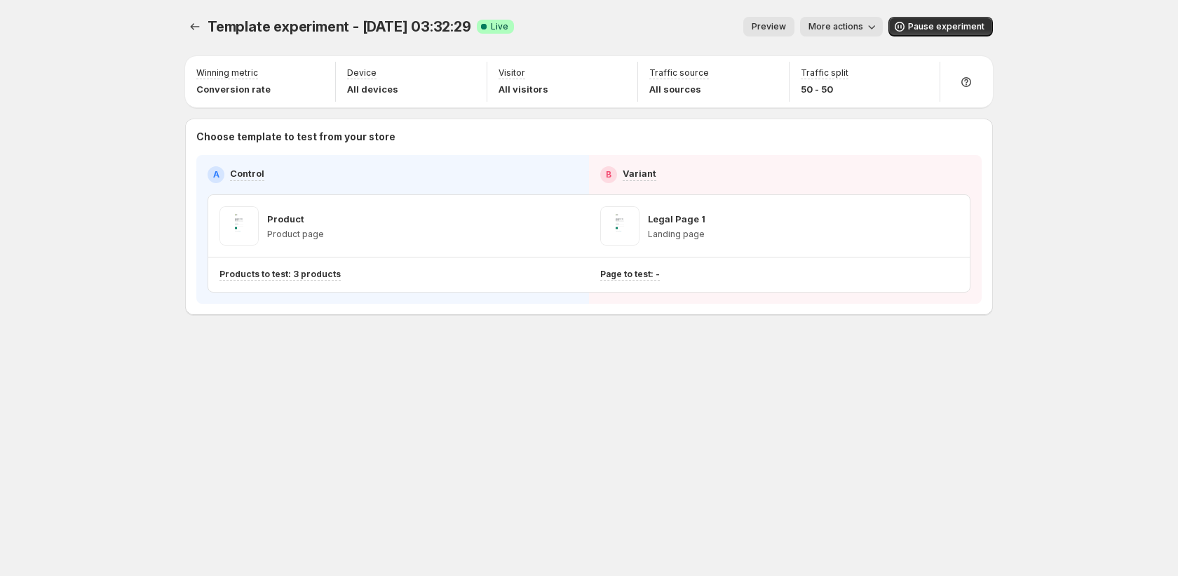
click at [873, 28] on icon "button" at bounding box center [871, 27] width 14 height 14
click at [857, 103] on span "Copy live page link" at bounding box center [873, 103] width 83 height 11
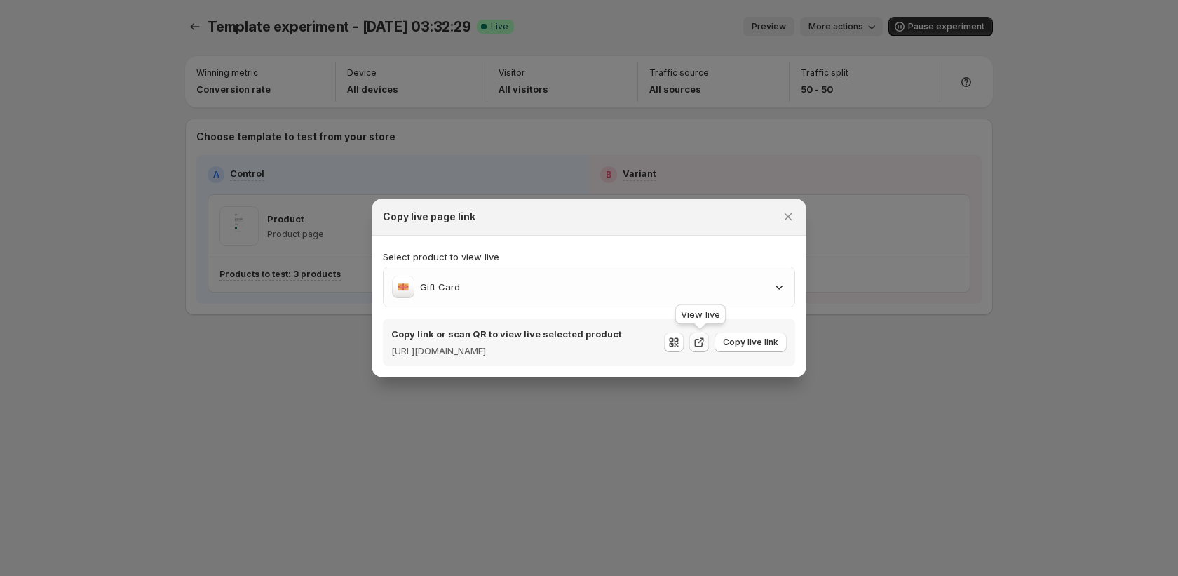
click at [694, 348] on icon ":r58:" at bounding box center [699, 342] width 14 height 14
click at [791, 217] on button "Close" at bounding box center [788, 217] width 20 height 20
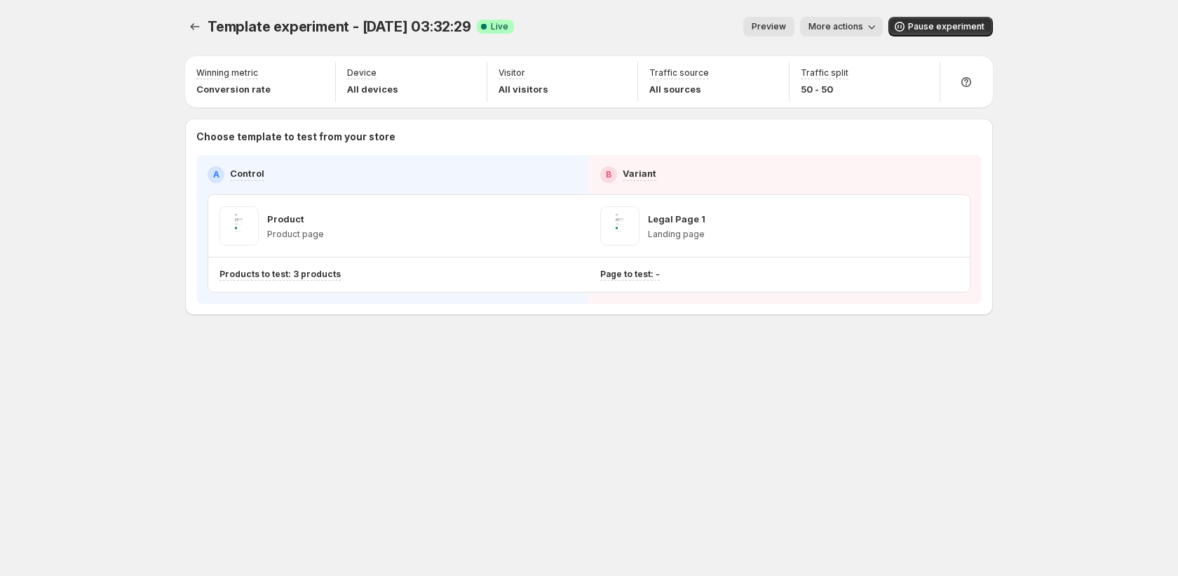
click at [856, 29] on span "More actions" at bounding box center [835, 26] width 55 height 11
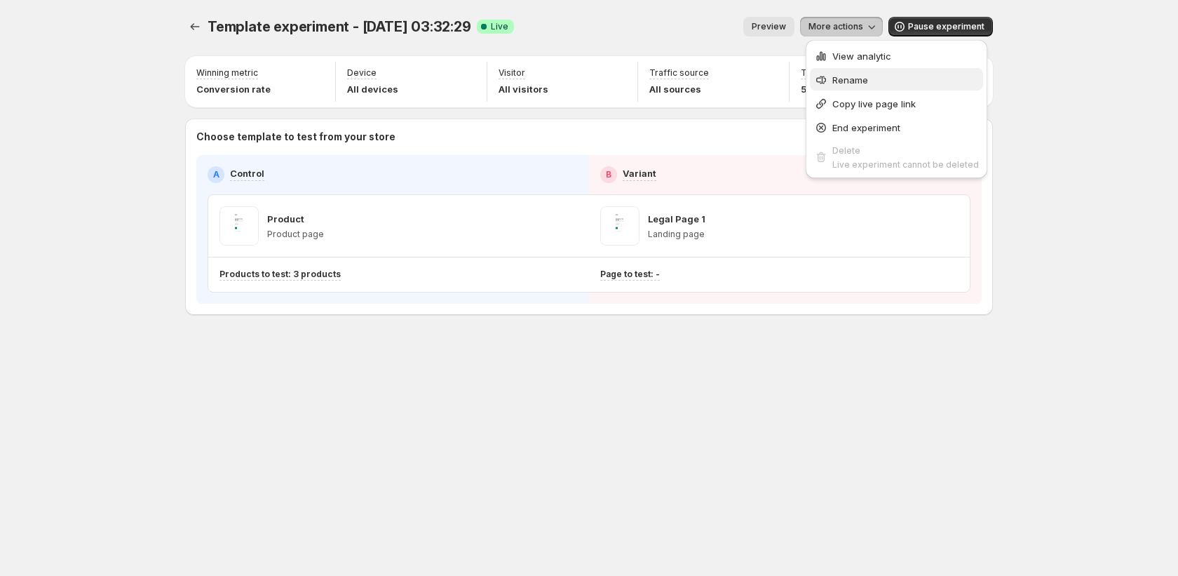
click at [844, 69] on button "Rename" at bounding box center [896, 79] width 173 height 22
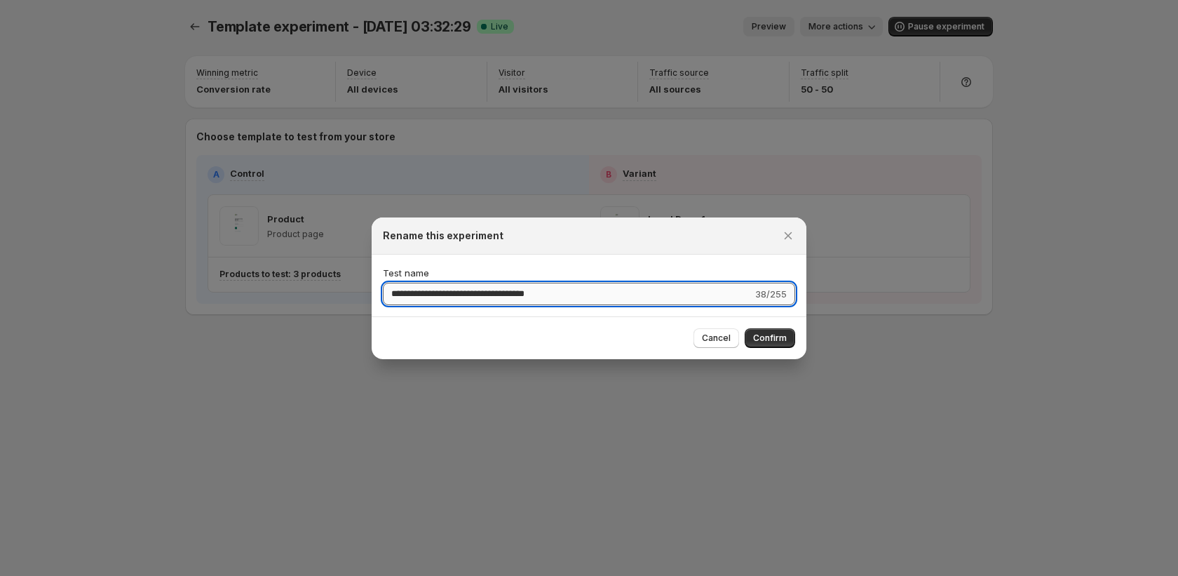
drag, startPoint x: 493, startPoint y: 294, endPoint x: 691, endPoint y: 285, distance: 198.6
click at [691, 285] on input "**********" at bounding box center [567, 294] width 369 height 22
click at [591, 286] on input "**********" at bounding box center [567, 294] width 369 height 22
drag, startPoint x: 491, startPoint y: 296, endPoint x: 648, endPoint y: 308, distance: 158.2
click at [648, 308] on div "**********" at bounding box center [589, 285] width 435 height 62
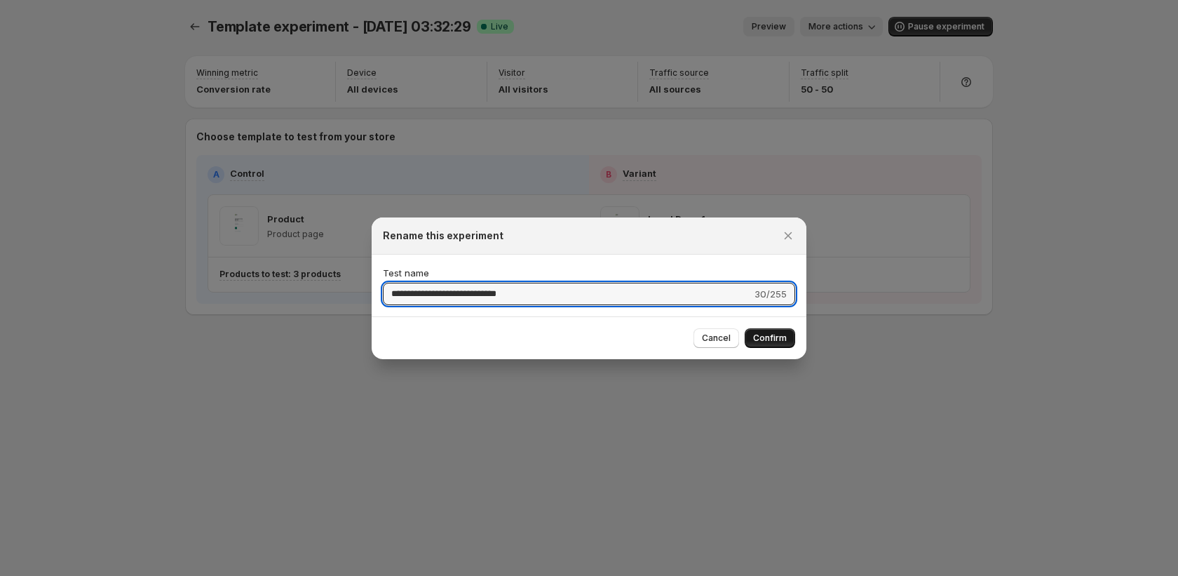
type input "**********"
click at [772, 336] on span "Confirm" at bounding box center [770, 337] width 34 height 11
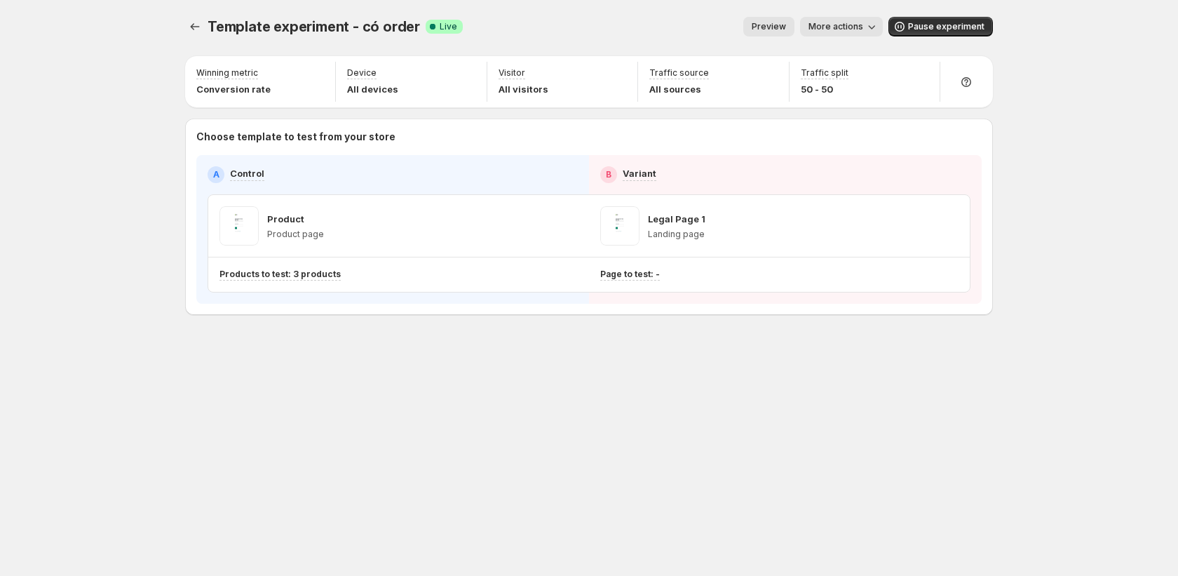
click at [869, 28] on icon "button" at bounding box center [871, 27] width 14 height 14
click at [848, 103] on span "Copy live page link" at bounding box center [873, 103] width 83 height 11
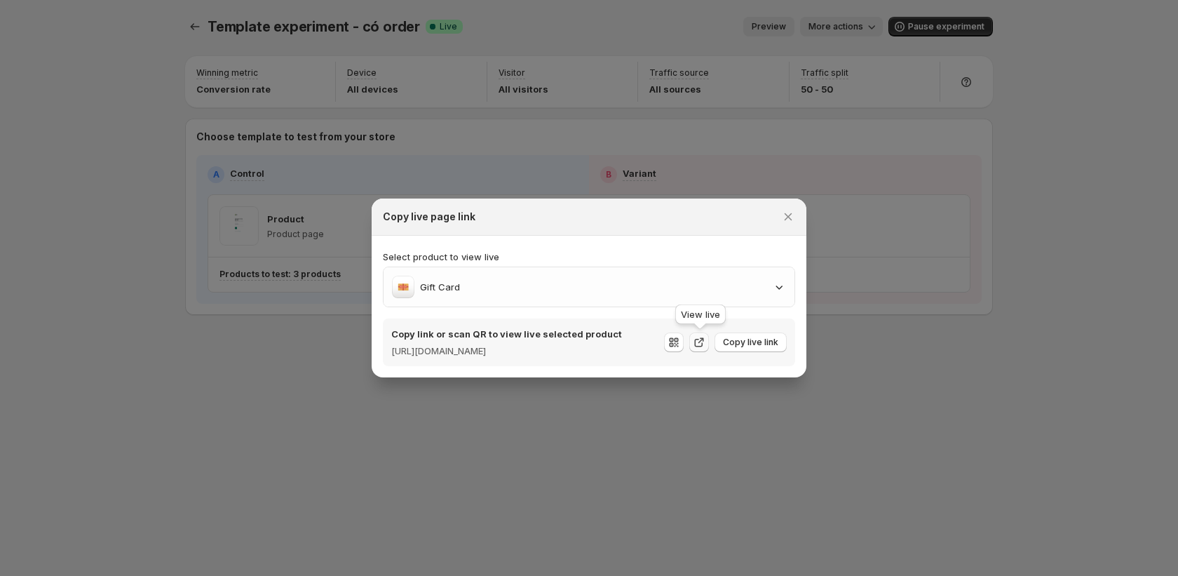
click at [699, 345] on icon ":r5r:" at bounding box center [699, 342] width 14 height 14
click at [793, 215] on icon "Close" at bounding box center [788, 217] width 14 height 14
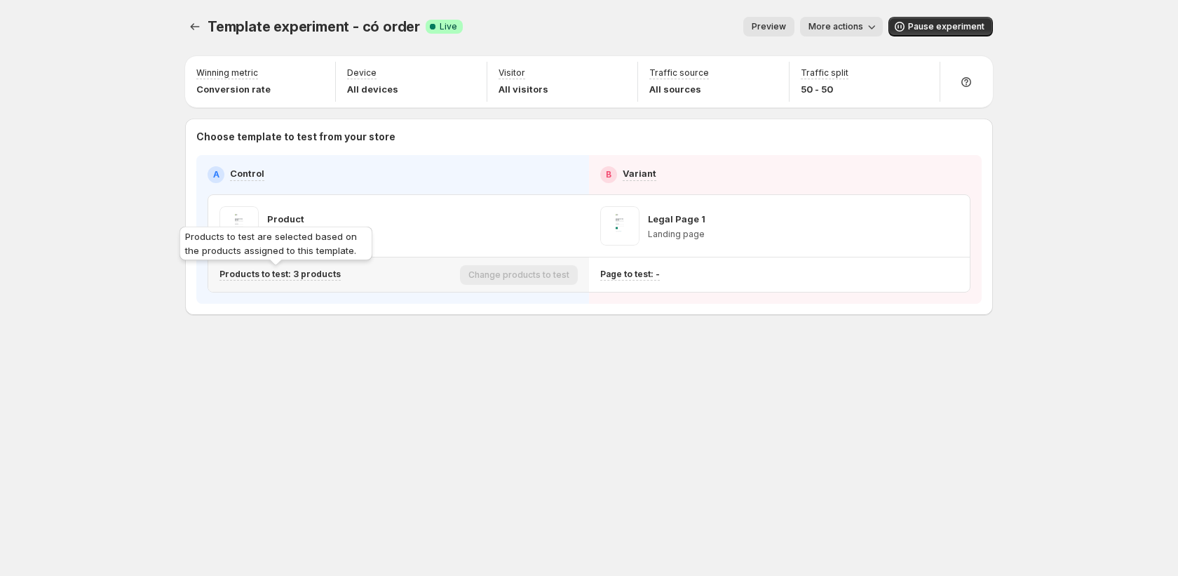
click at [301, 271] on p "Products to test: 3 products" at bounding box center [279, 273] width 121 height 11
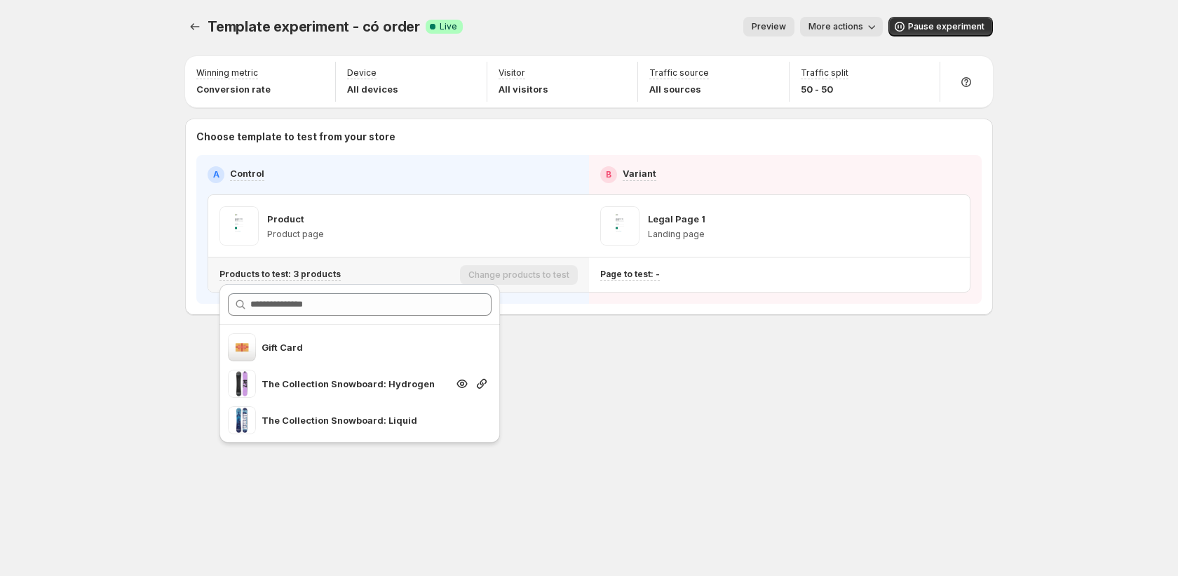
click at [388, 389] on p "The Collection Snowboard: Hydrogen" at bounding box center [353, 383] width 185 height 14
click at [387, 379] on p "The Collection Snowboard: Hydrogen" at bounding box center [353, 383] width 185 height 14
click at [580, 409] on div "Template experiment - có order. This page is ready Template experiment - có ord…" at bounding box center [588, 288] width 841 height 576
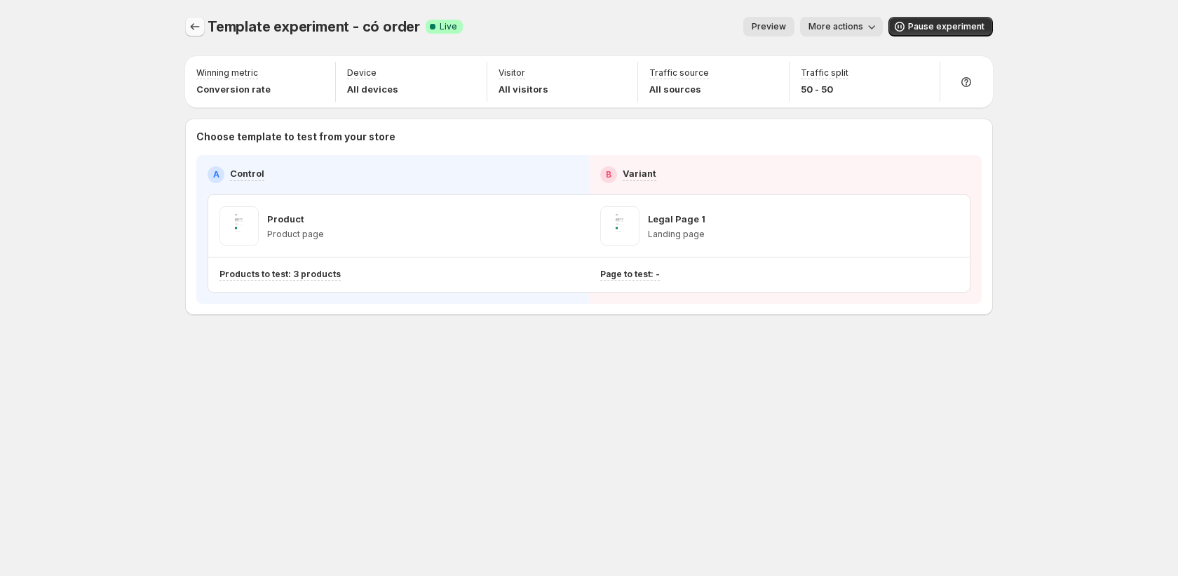
click at [190, 32] on icon "Experiments" at bounding box center [195, 27] width 14 height 14
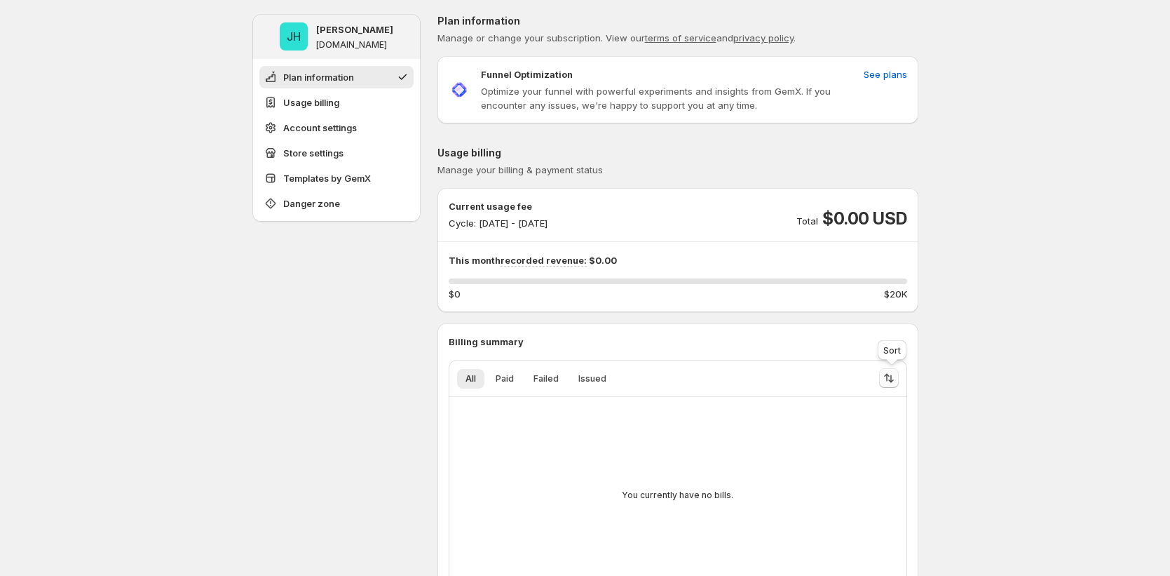
click at [894, 379] on icon "Sort the results" at bounding box center [891, 379] width 6 height 8
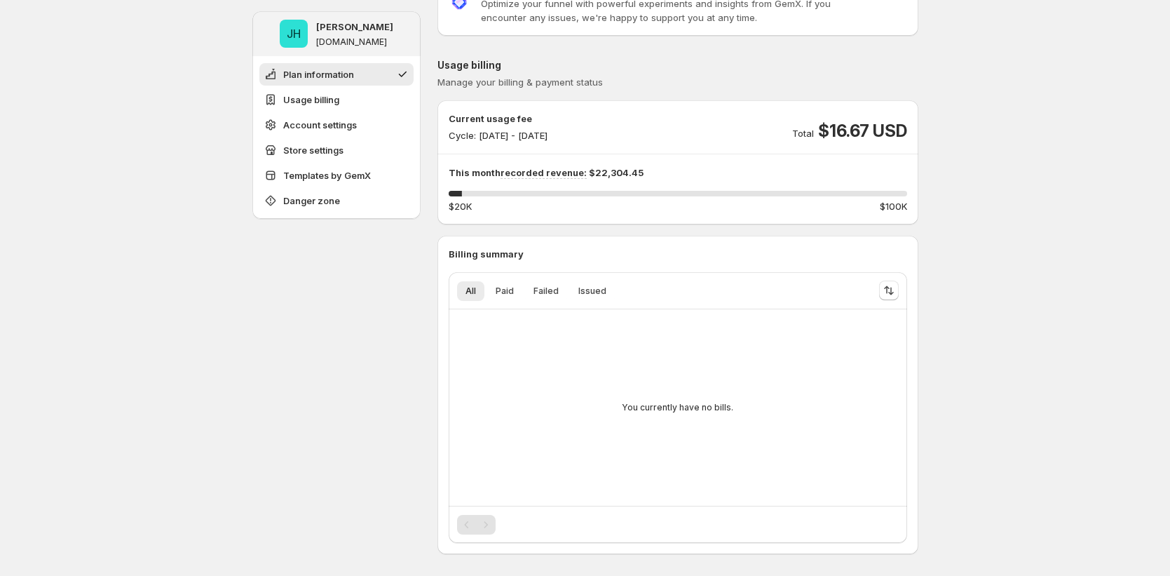
scroll to position [341, 0]
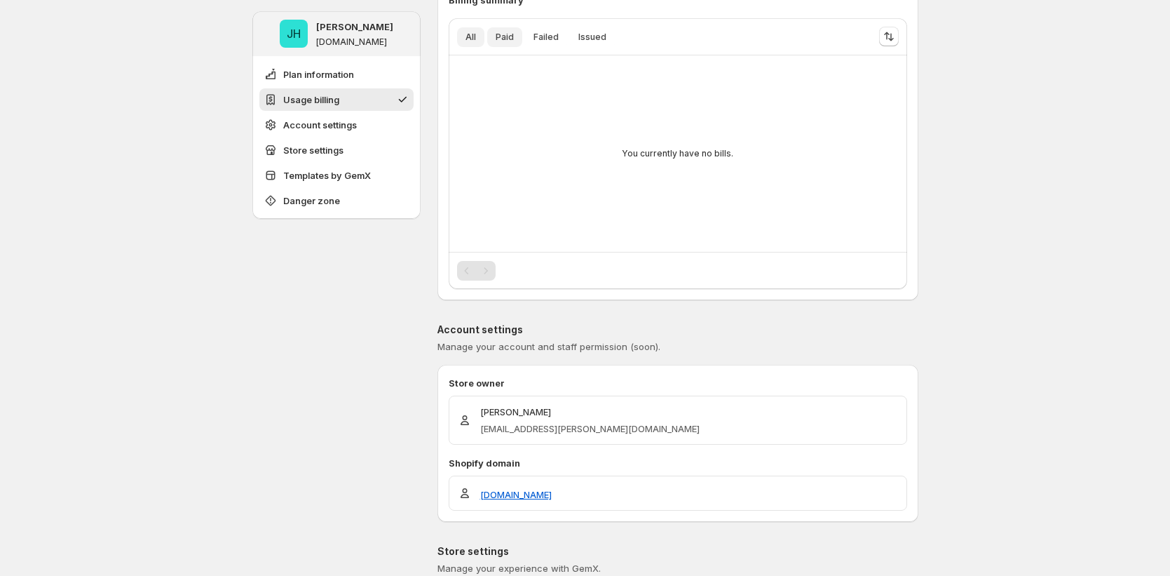
click at [512, 36] on span "Paid" at bounding box center [505, 37] width 18 height 11
click at [552, 30] on button "Failed" at bounding box center [546, 37] width 42 height 20
drag, startPoint x: 581, startPoint y: 31, endPoint x: 500, endPoint y: 38, distance: 81.6
click at [581, 32] on span "Issued" at bounding box center [592, 37] width 28 height 11
click at [470, 37] on span "All" at bounding box center [470, 37] width 11 height 11
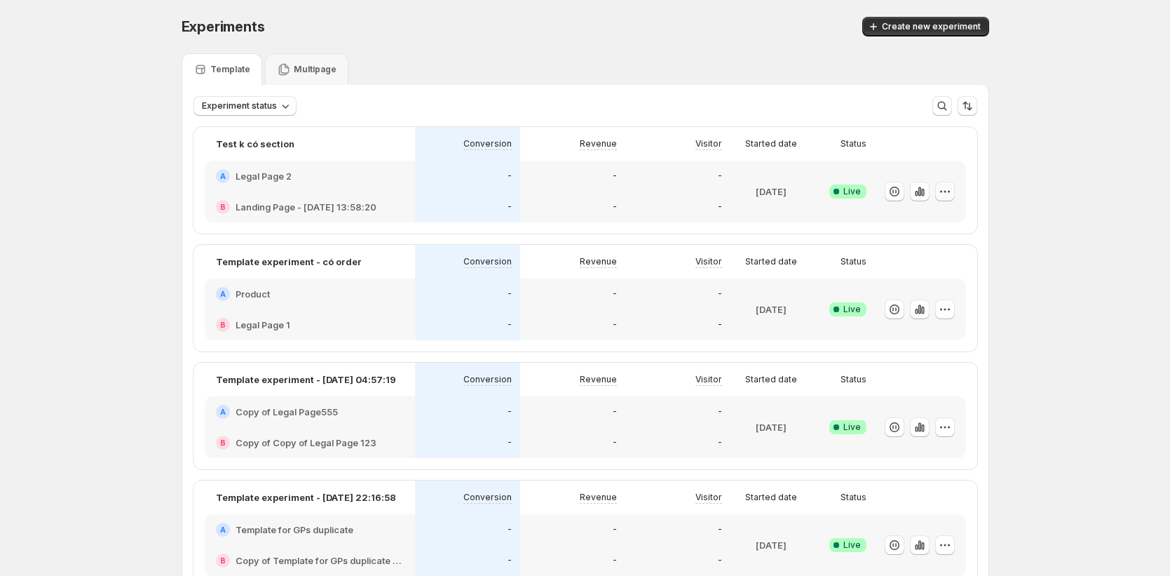
click at [952, 190] on icon "button" at bounding box center [945, 191] width 14 height 14
click at [925, 226] on span "Edit" at bounding box center [961, 221] width 147 height 14
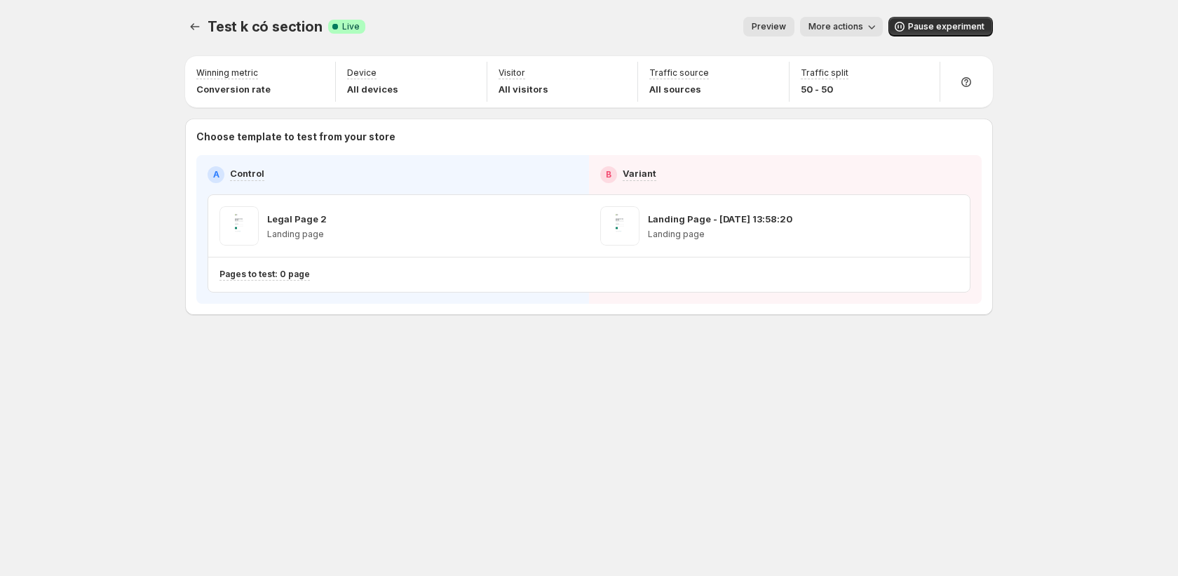
click at [869, 29] on icon "button" at bounding box center [871, 27] width 14 height 14
click at [882, 107] on span "Copy live page link" at bounding box center [873, 103] width 83 height 11
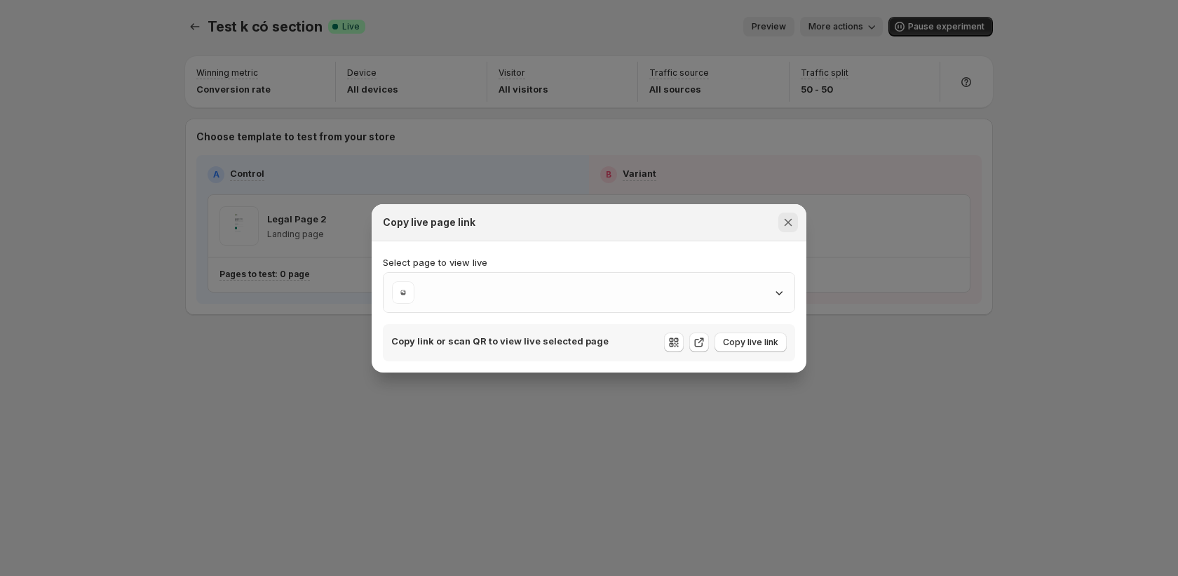
click at [795, 219] on button "Close" at bounding box center [788, 222] width 20 height 20
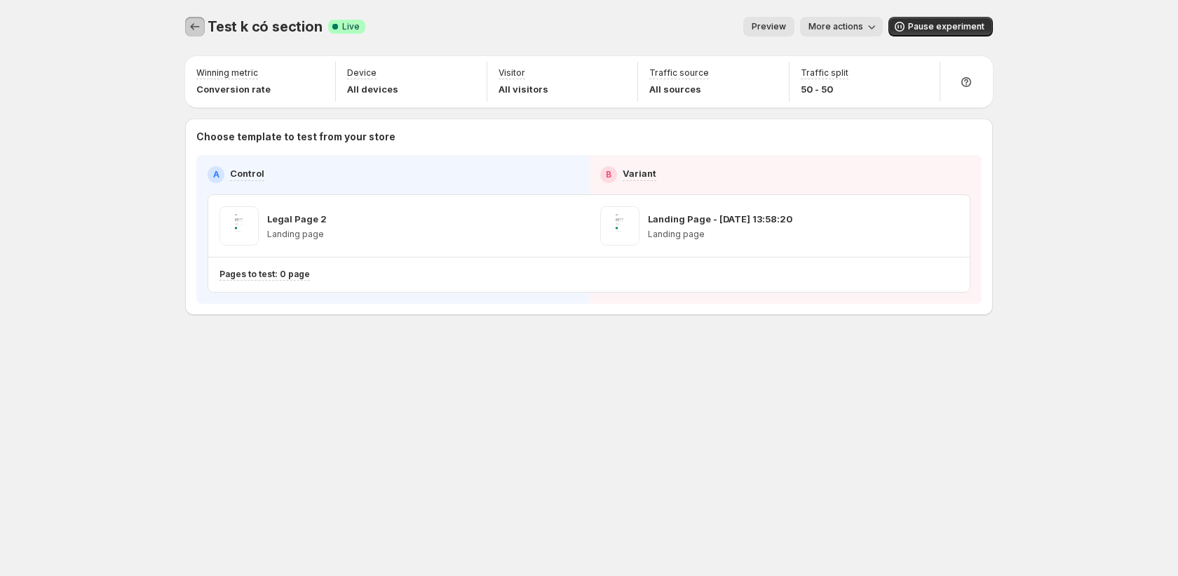
click at [202, 29] on button "Experiments" at bounding box center [195, 27] width 20 height 20
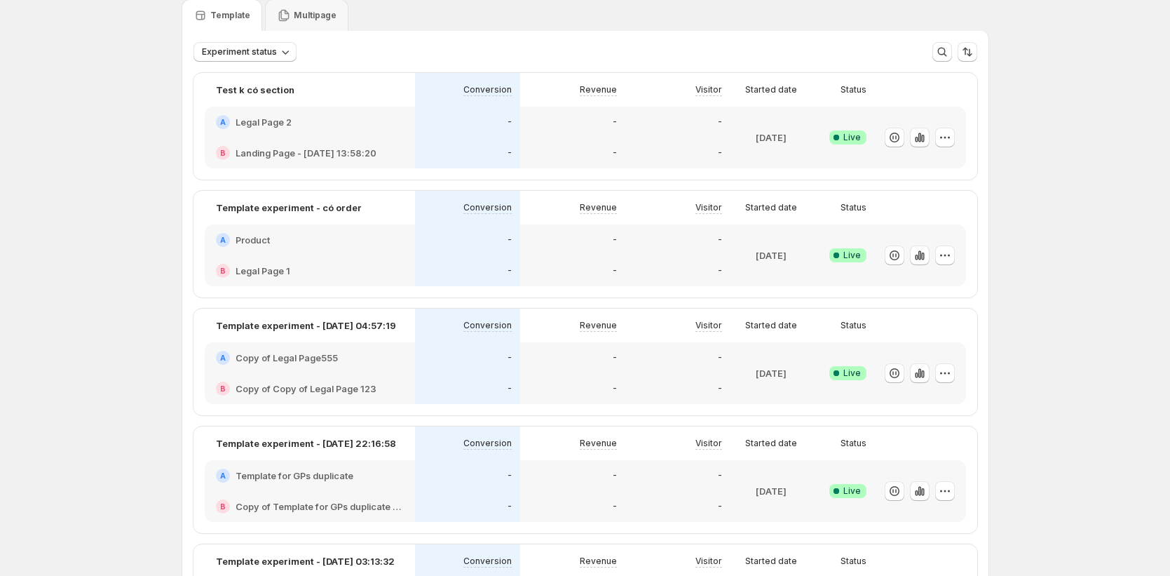
scroll to position [58, 0]
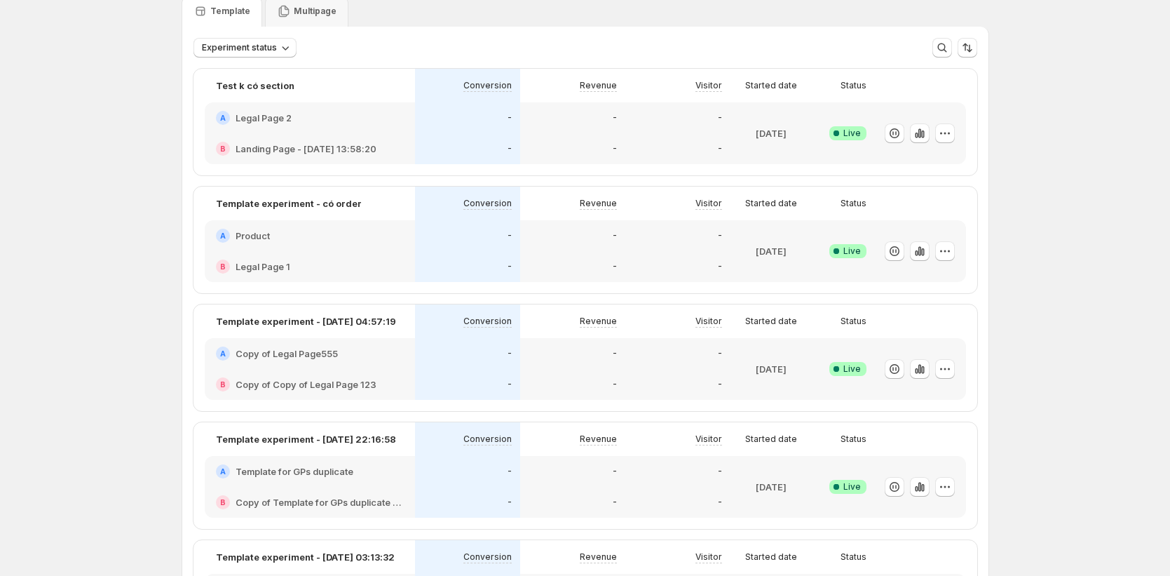
click at [577, 128] on div "-" at bounding box center [572, 117] width 105 height 31
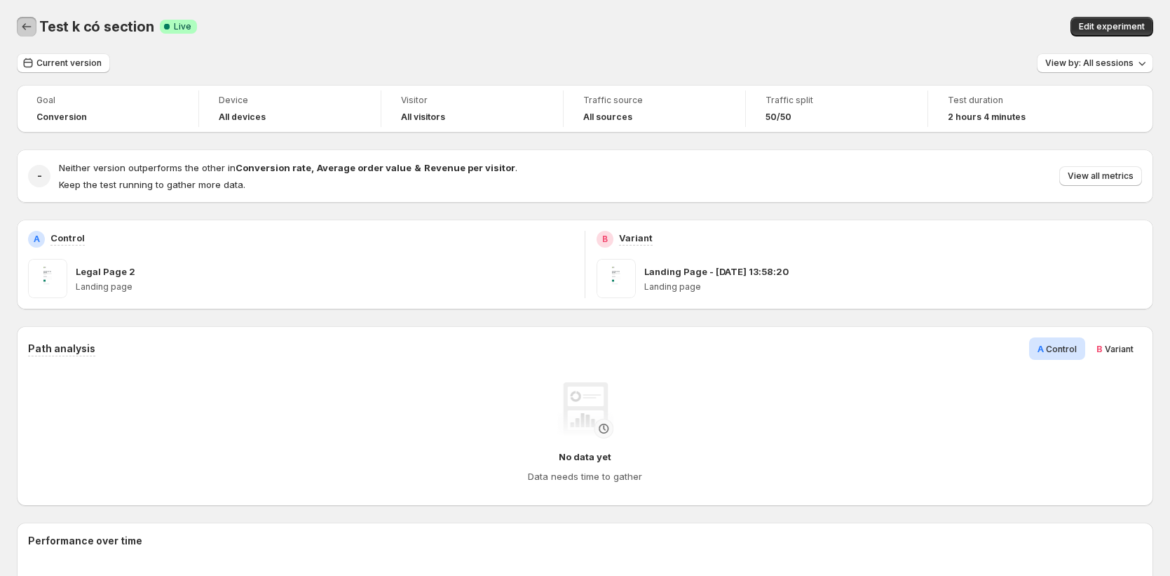
click at [25, 29] on icon "Back" at bounding box center [27, 27] width 14 height 14
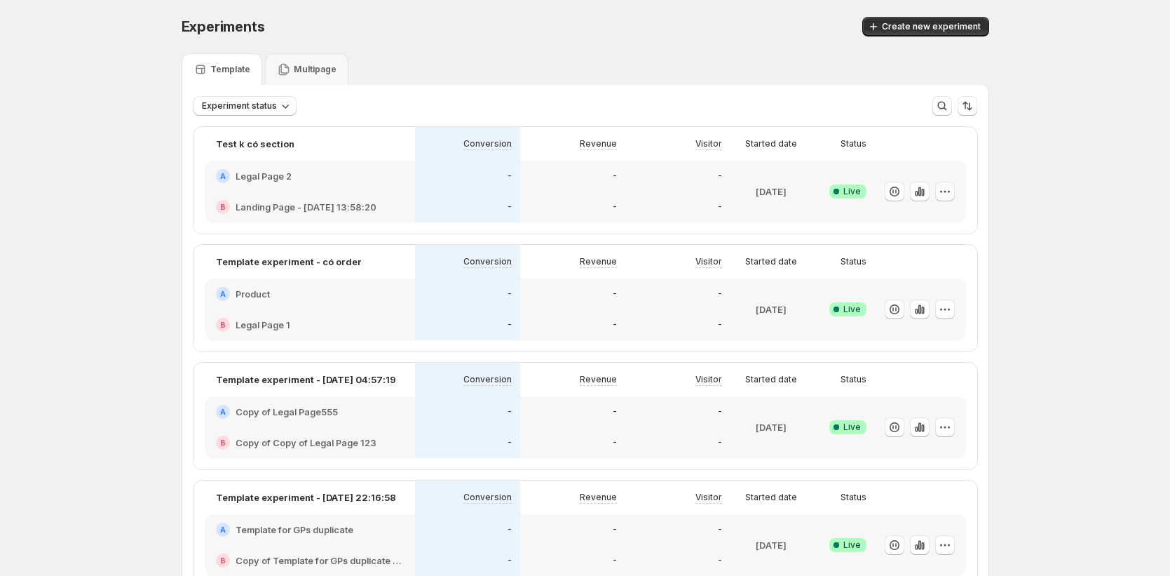
click at [951, 194] on icon "button" at bounding box center [945, 191] width 14 height 14
click at [935, 221] on span "Edit" at bounding box center [961, 221] width 147 height 14
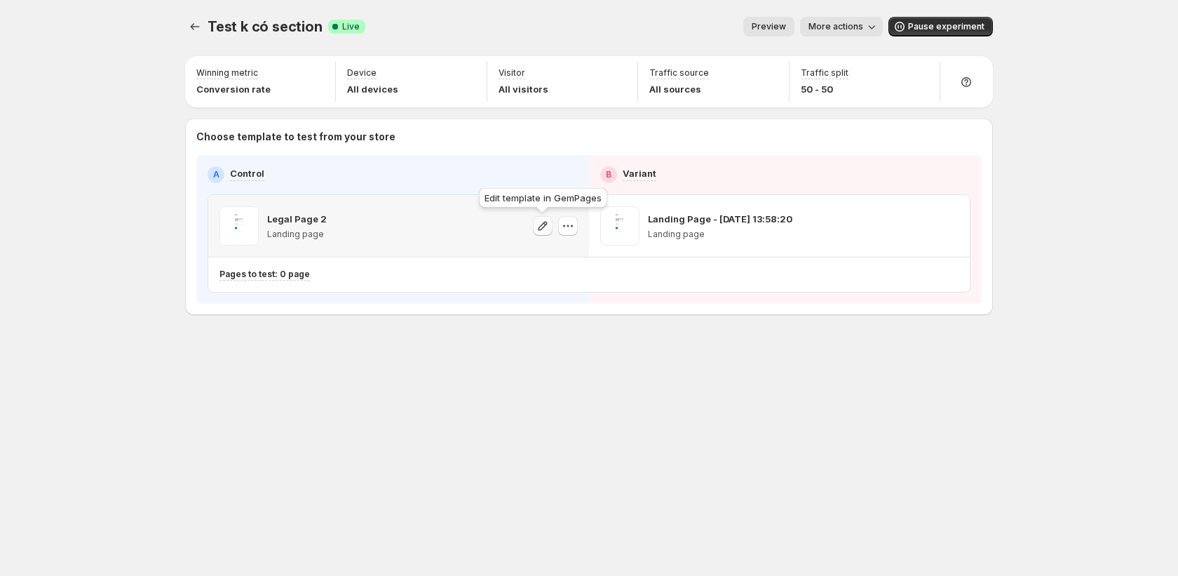
click at [545, 232] on icon "button" at bounding box center [543, 226] width 14 height 14
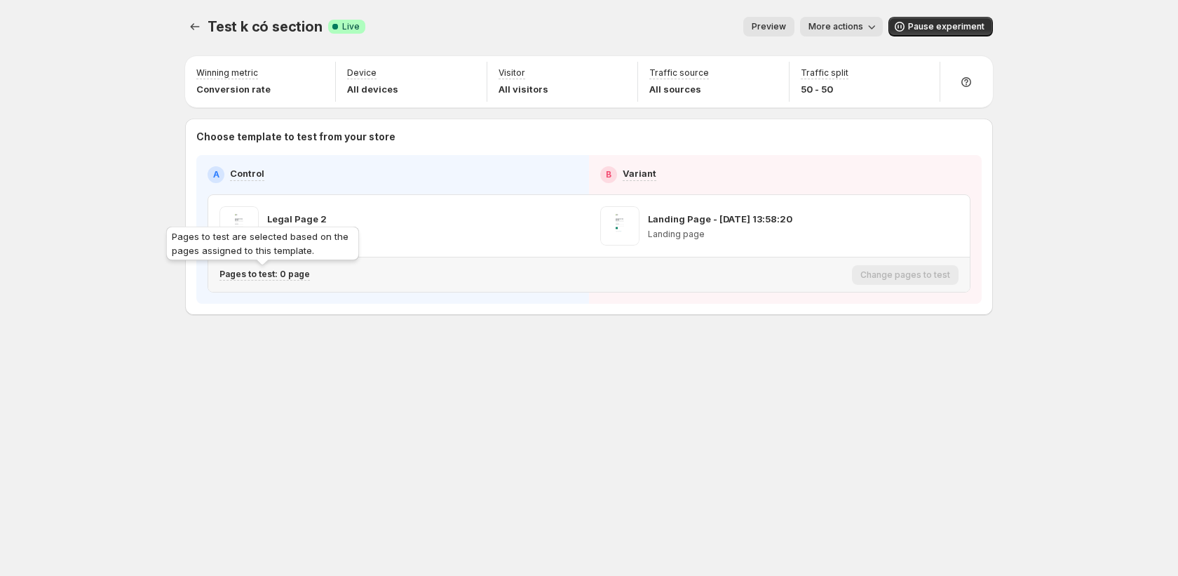
click at [277, 271] on p "Pages to test: 0 page" at bounding box center [264, 273] width 90 height 11
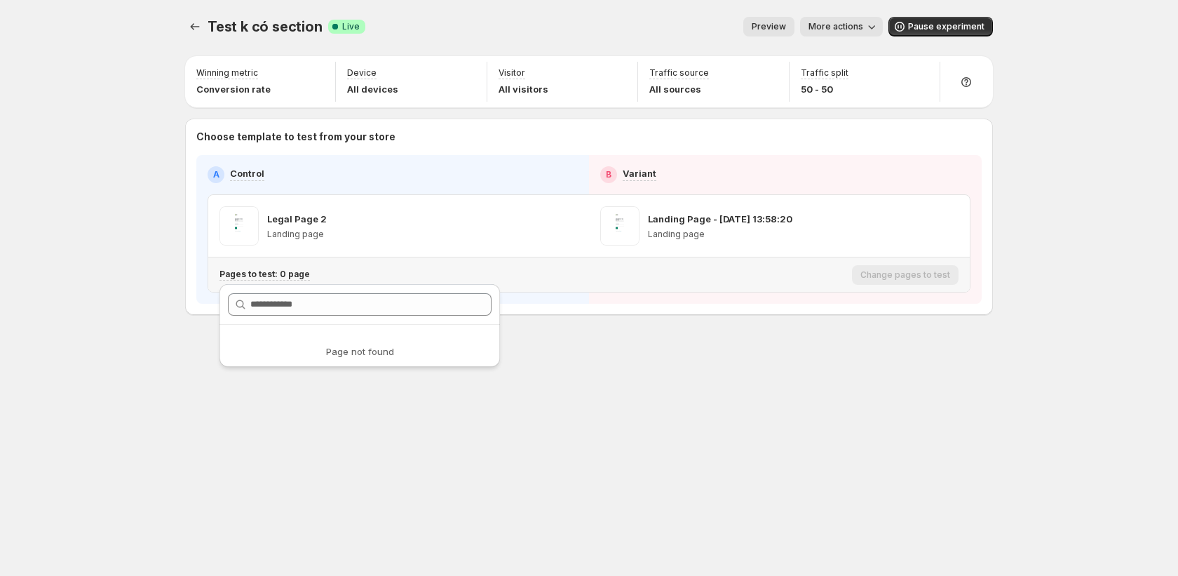
click at [372, 320] on div at bounding box center [359, 305] width 280 height 40
click at [608, 395] on div "Test k có section. This page is ready Test k có section Success Complete Live P…" at bounding box center [588, 288] width 841 height 576
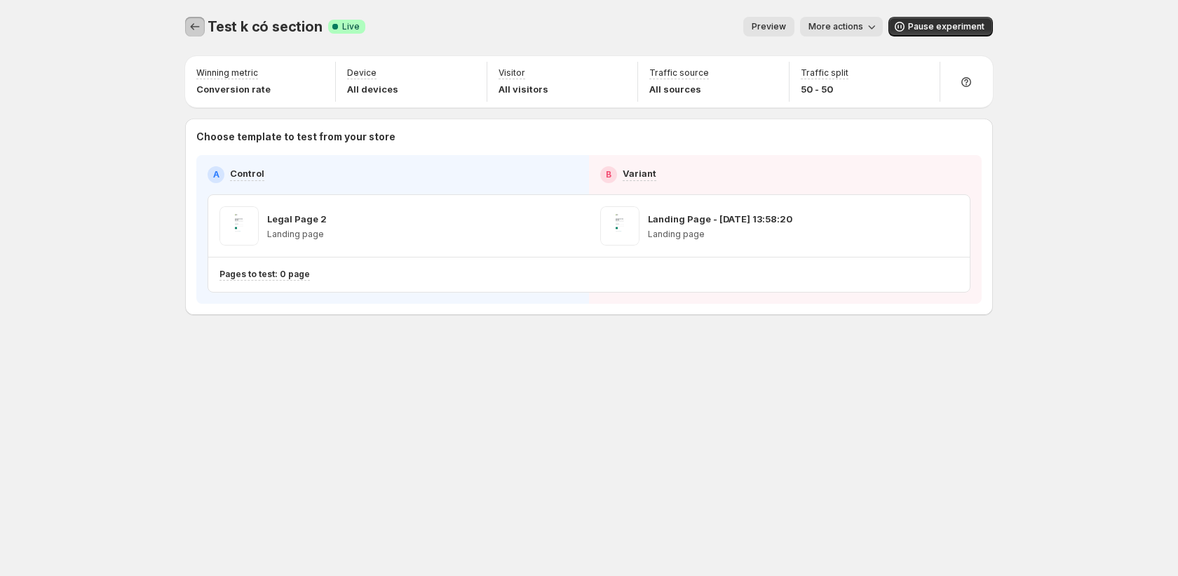
click at [198, 32] on icon "Experiments" at bounding box center [195, 27] width 14 height 14
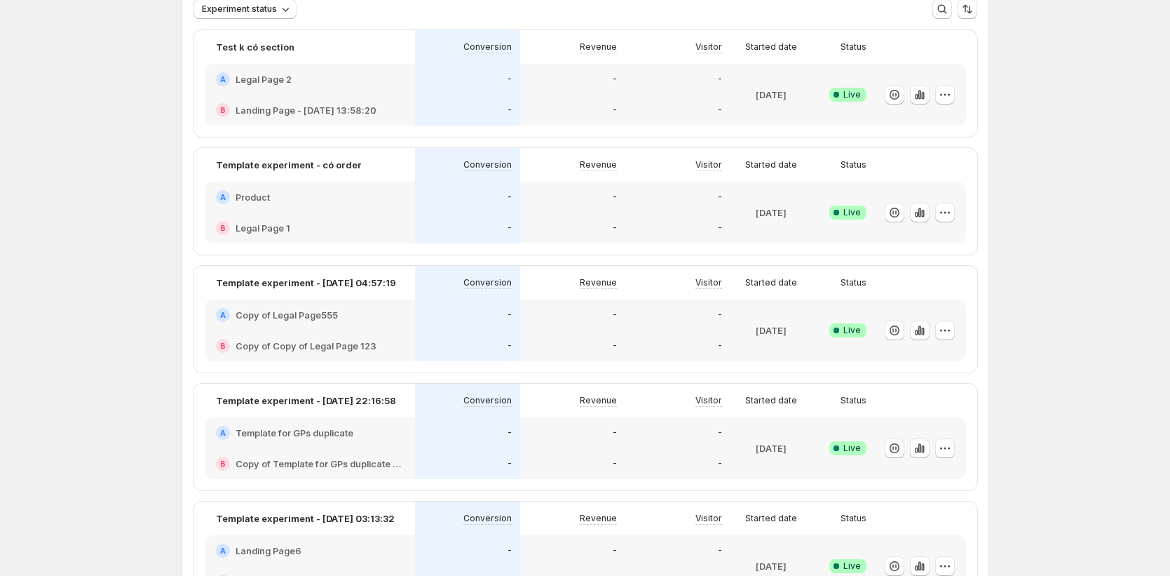
scroll to position [101, 0]
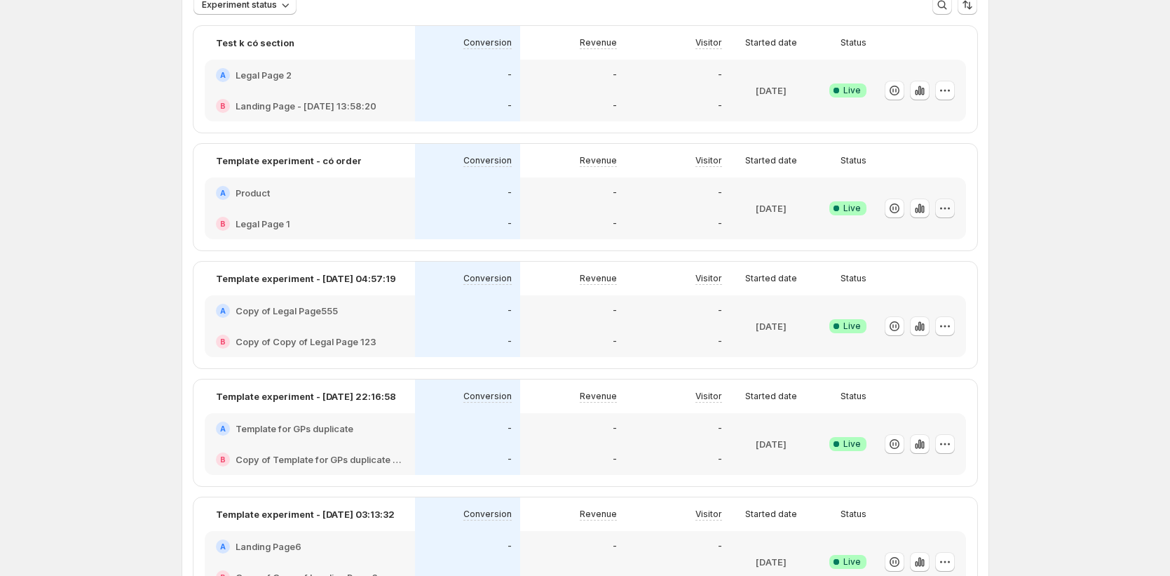
click at [950, 212] on icon "button" at bounding box center [945, 208] width 14 height 14
click at [931, 232] on span "Edit" at bounding box center [961, 238] width 147 height 14
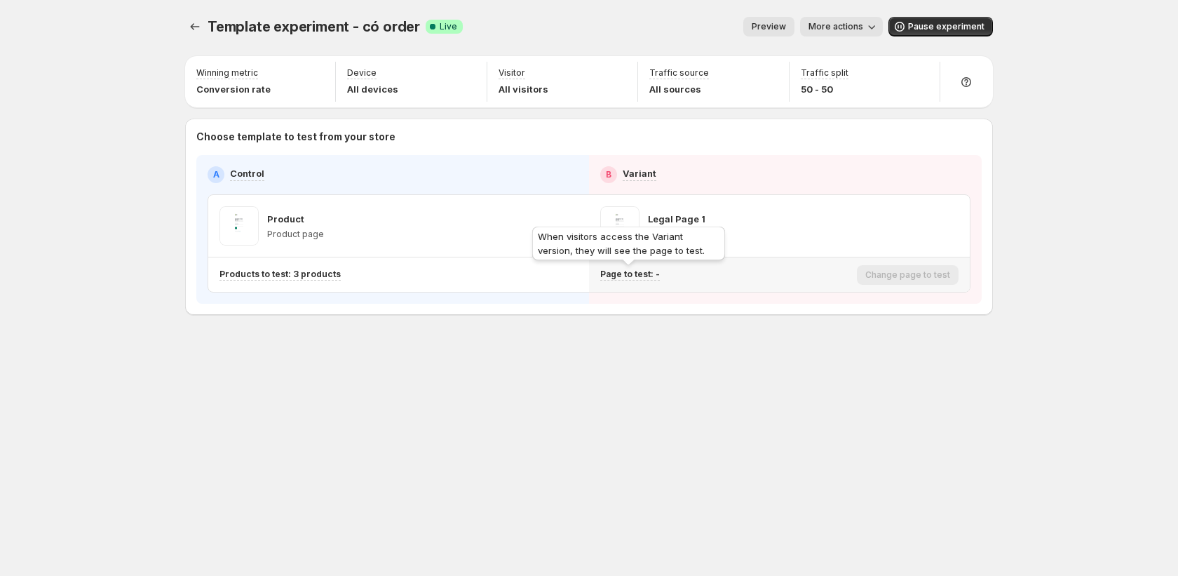
click at [640, 278] on p "Page to test: -" at bounding box center [630, 273] width 60 height 11
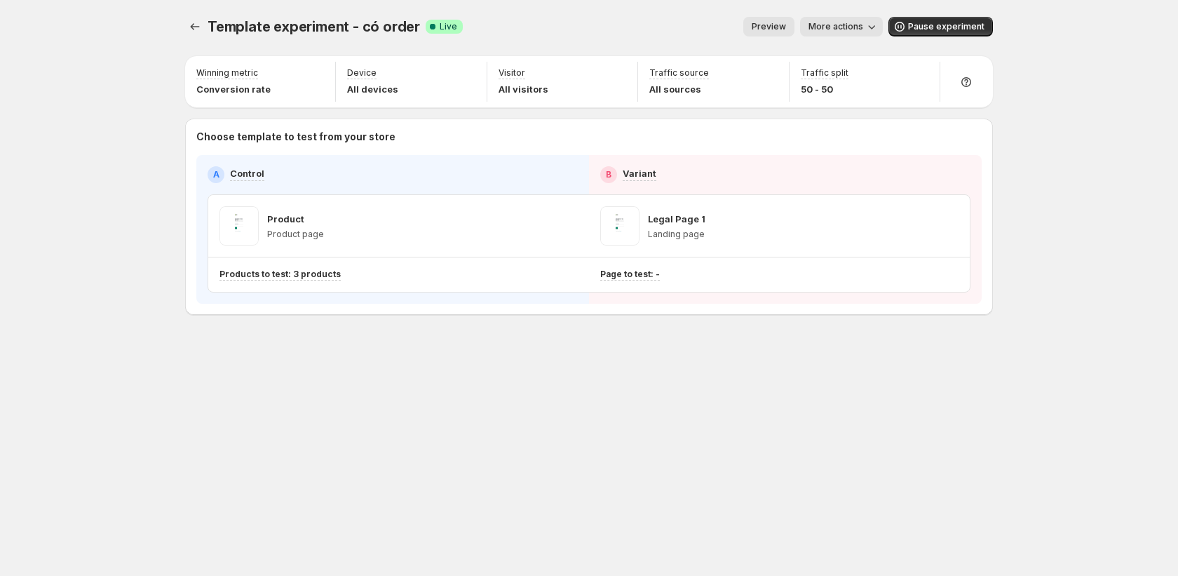
click at [677, 299] on div "A Control B Variant Product Product page Legal Page 1 Landing page Products to …" at bounding box center [588, 229] width 785 height 149
click at [861, 27] on span "More actions" at bounding box center [835, 26] width 55 height 11
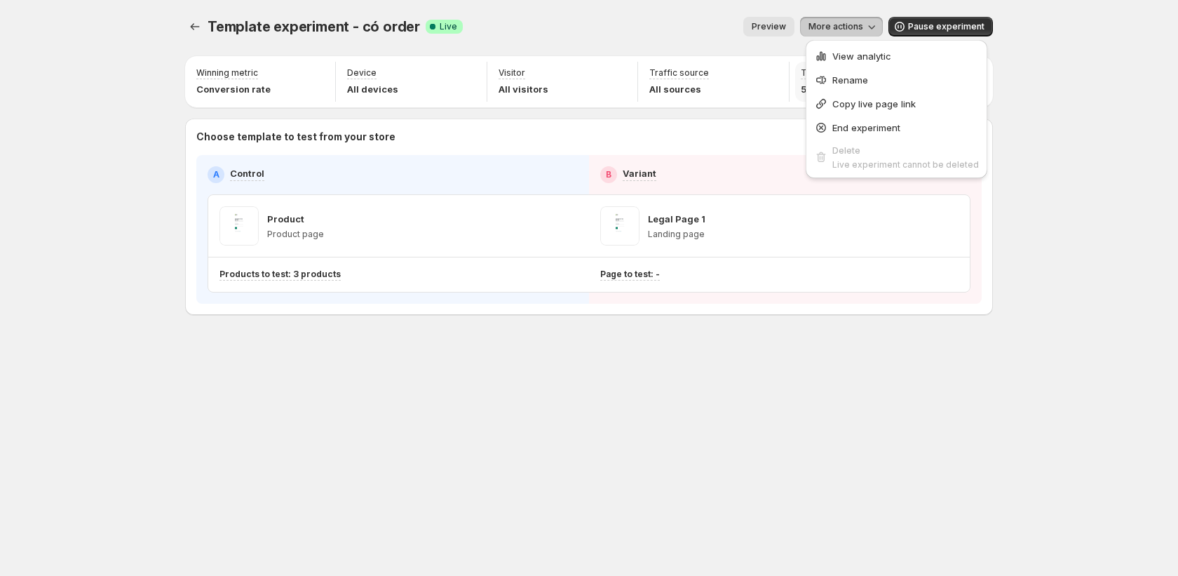
click at [888, 97] on button "Copy live page link" at bounding box center [896, 103] width 173 height 22
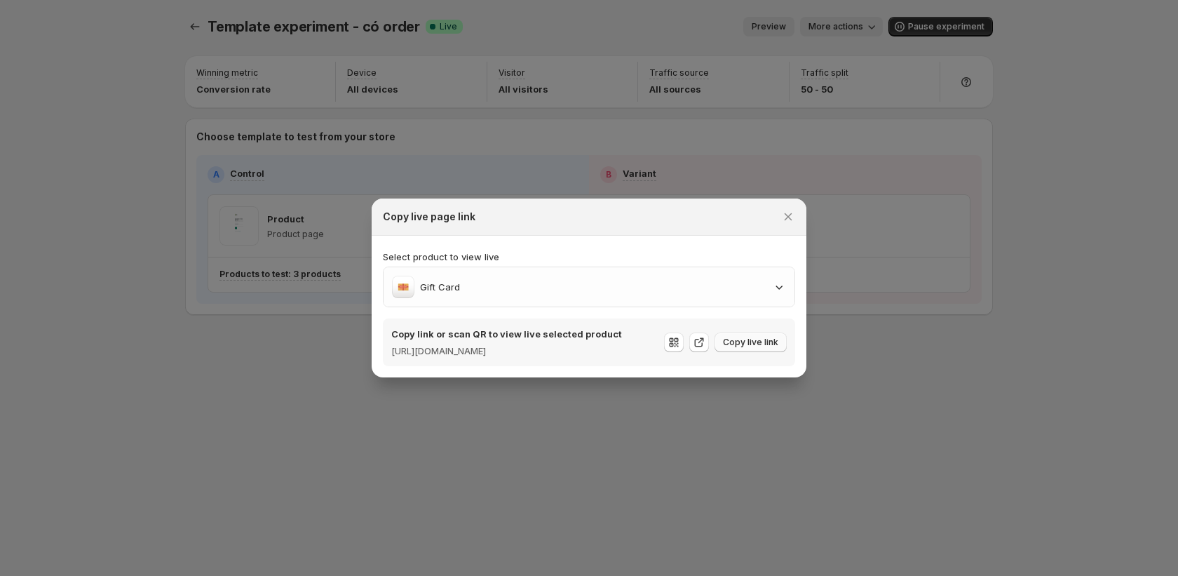
click at [736, 346] on span "Copy live link" at bounding box center [750, 341] width 55 height 11
click at [785, 210] on icon "Close" at bounding box center [788, 217] width 14 height 14
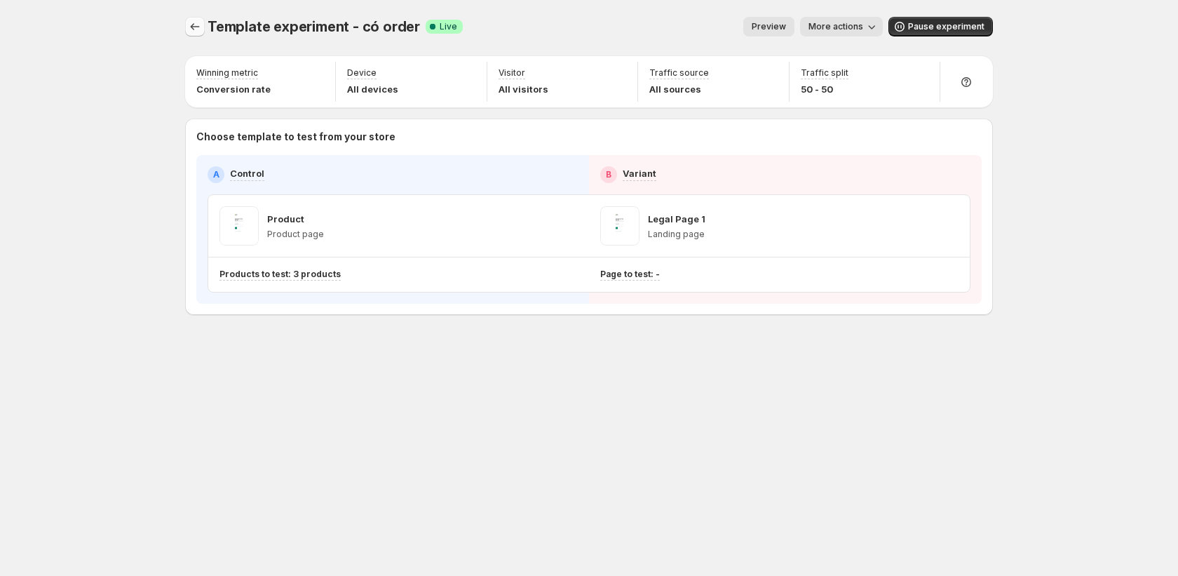
click at [186, 29] on button "Experiments" at bounding box center [195, 27] width 20 height 20
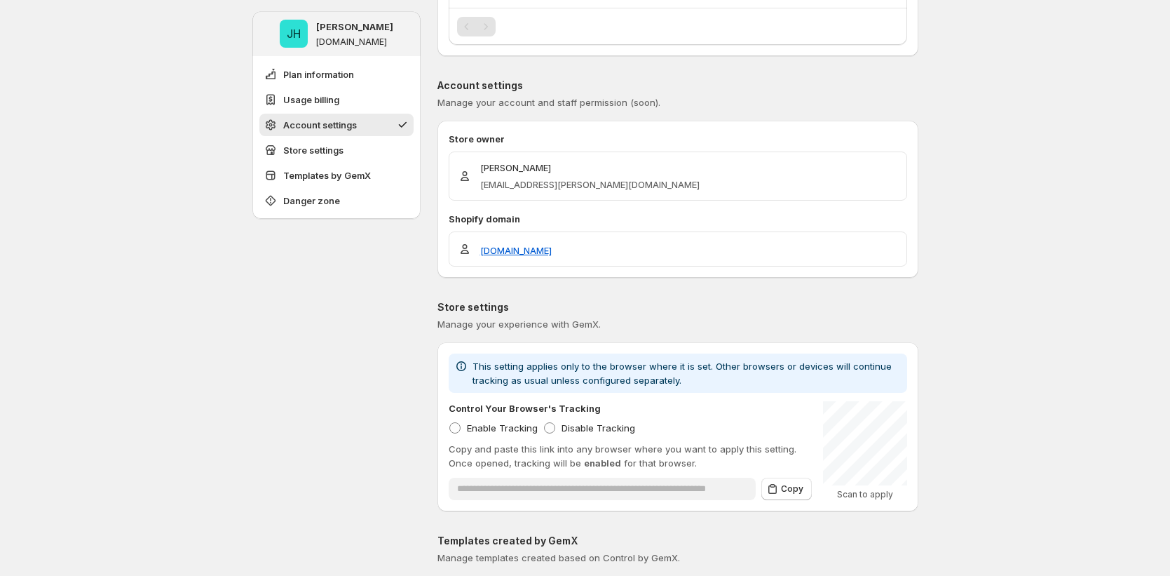
scroll to position [587, 0]
